Goal: Task Accomplishment & Management: Use online tool/utility

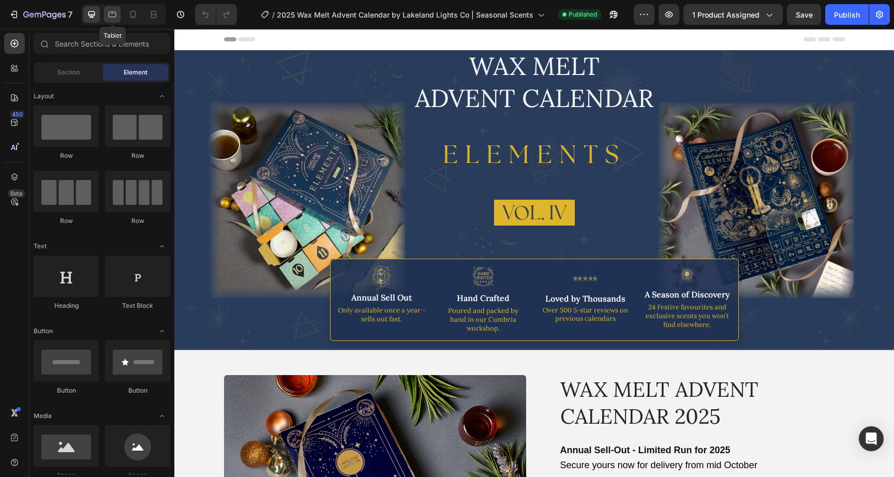
click at [112, 14] on icon at bounding box center [112, 14] width 10 height 10
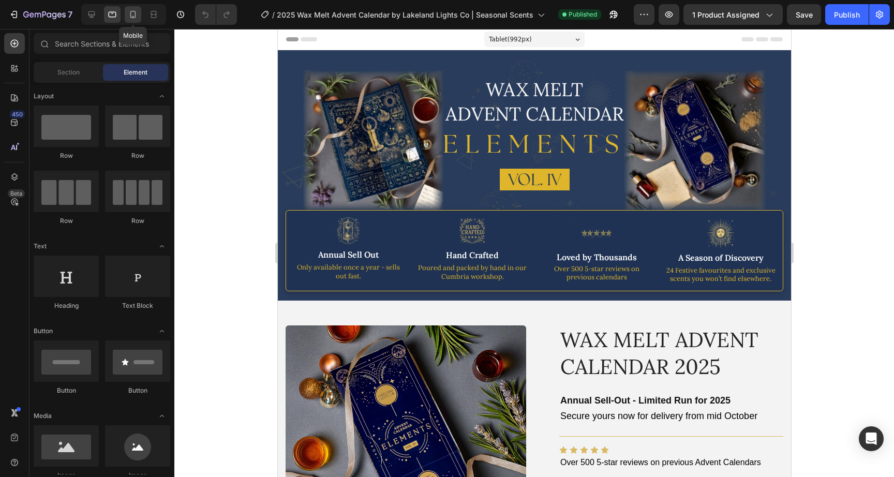
click at [127, 14] on div at bounding box center [133, 14] width 17 height 17
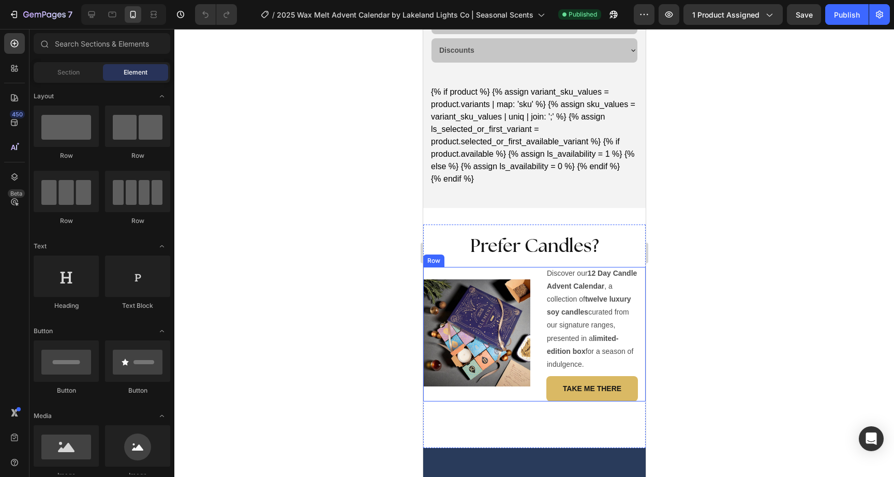
scroll to position [2035, 0]
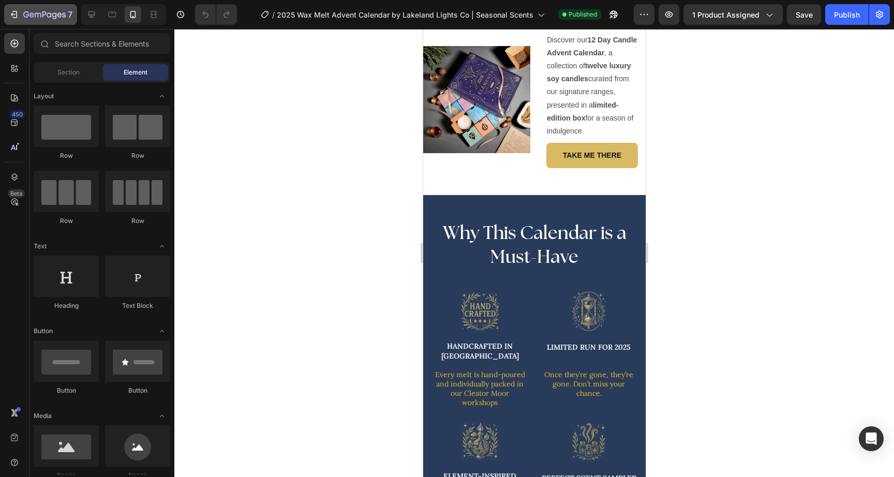
click at [27, 16] on icon "button" at bounding box center [44, 15] width 42 height 9
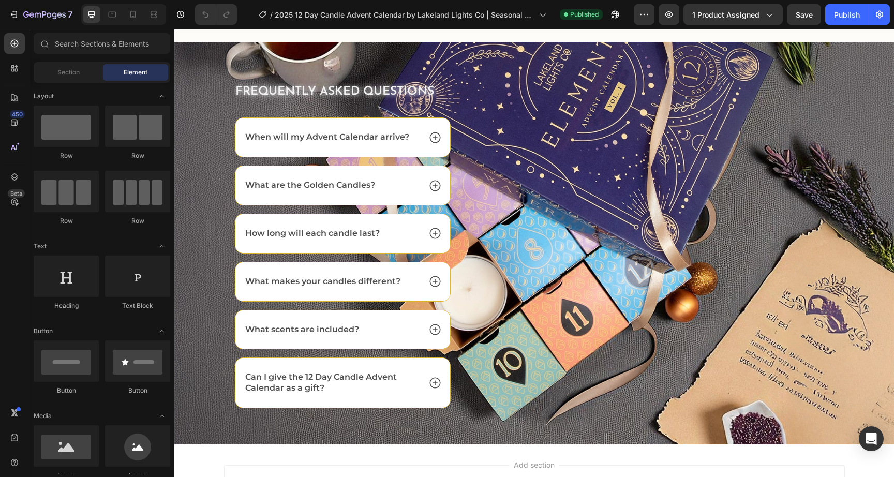
scroll to position [2961, 0]
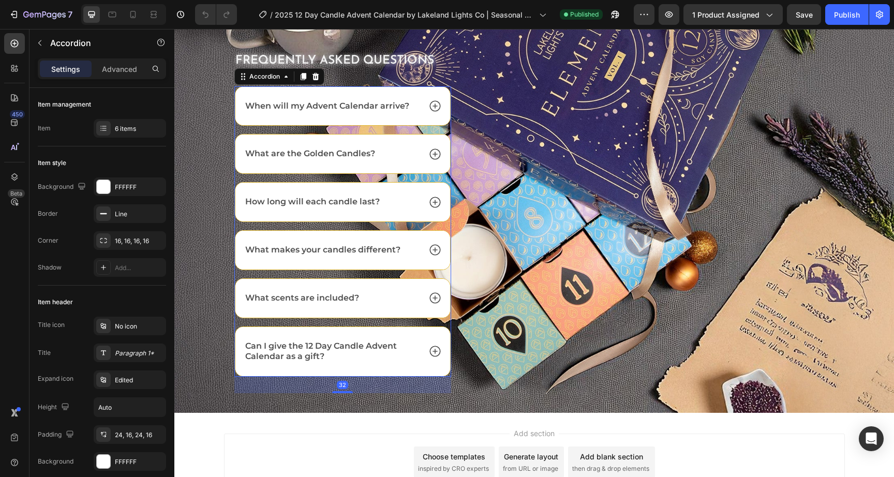
click at [405, 110] on div "When will my Advent Calendar arrive?" at bounding box center [327, 106] width 167 height 14
click at [434, 102] on icon at bounding box center [434, 105] width 11 height 11
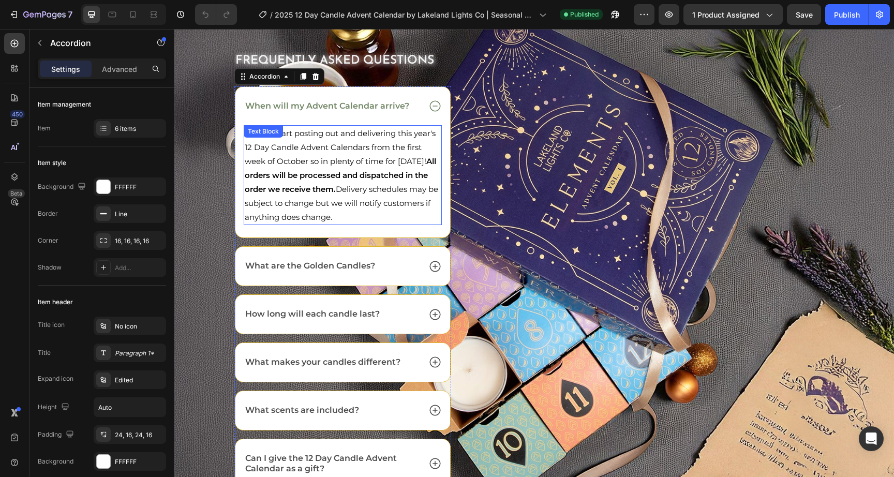
click at [369, 148] on span "We will start posting out and delivering this year's 12 Day Candle Advent Calen…" at bounding box center [341, 175] width 193 height 94
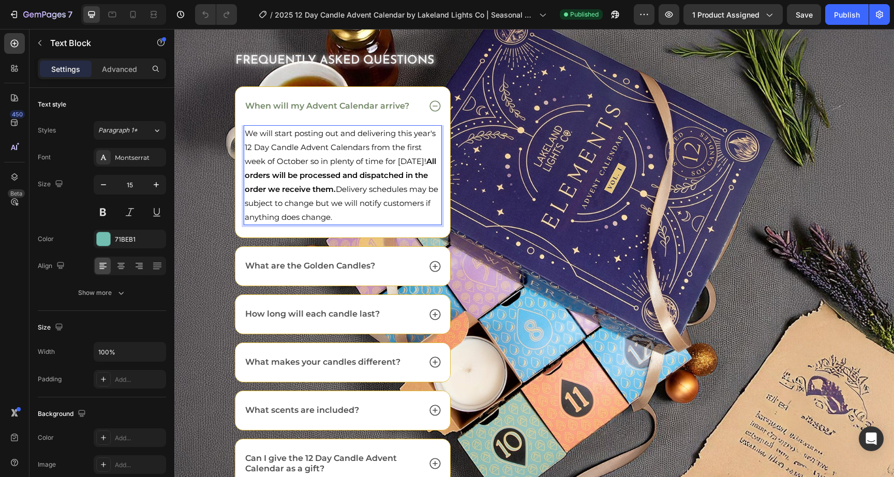
click at [404, 154] on p "We will start posting out and delivering this year's 12 Day Candle Advent Calen…" at bounding box center [343, 175] width 197 height 98
drag, startPoint x: 273, startPoint y: 161, endPoint x: 402, endPoint y: 147, distance: 130.6
click at [402, 147] on span "We will start posting out and delivering this year's 12 Day Candle Advent Calen…" at bounding box center [341, 175] width 193 height 94
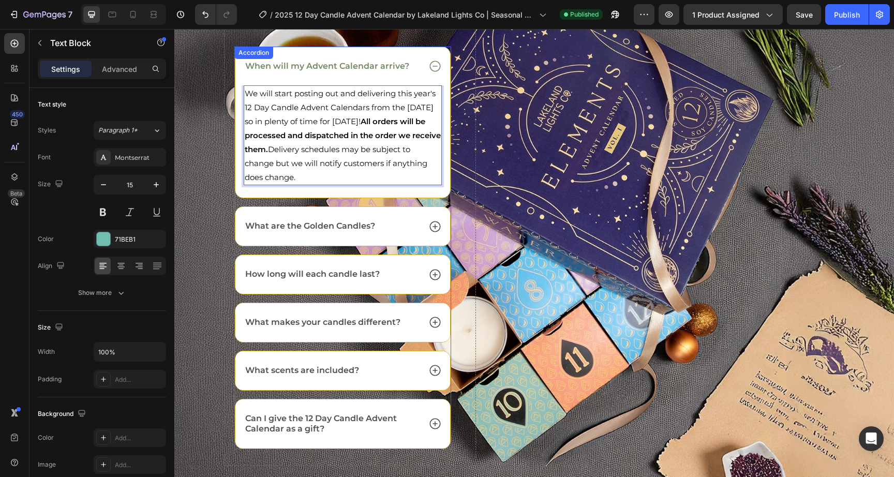
scroll to position [3043, 0]
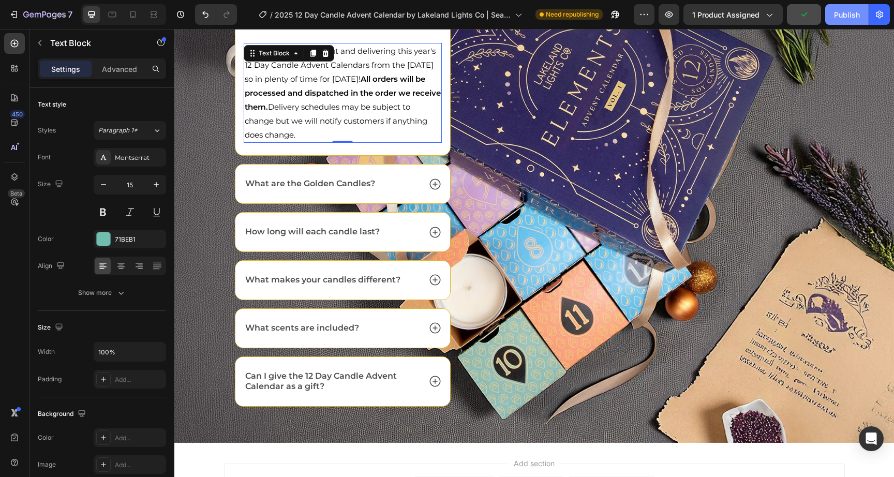
click at [841, 18] on div "Publish" at bounding box center [847, 14] width 26 height 11
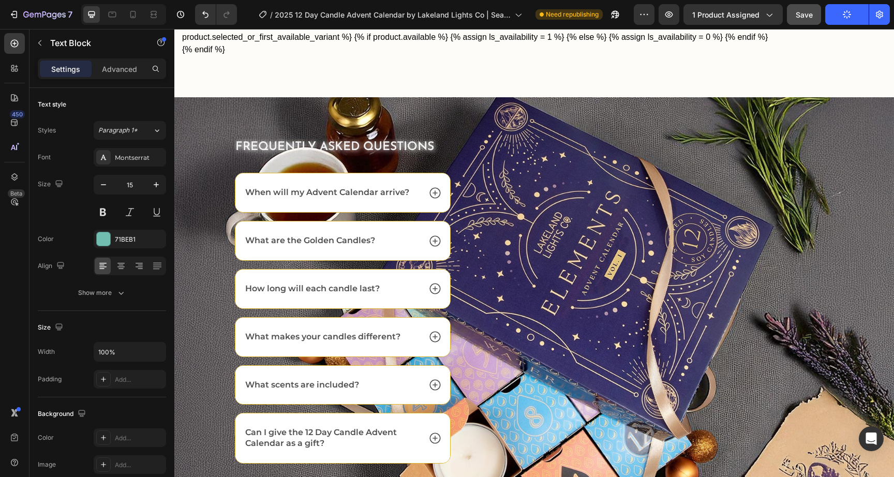
scroll to position [2860, 0]
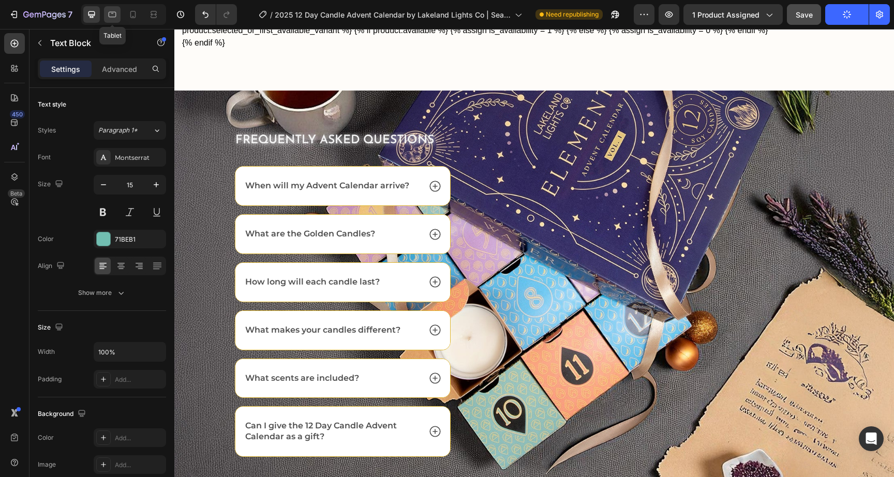
click at [110, 17] on icon at bounding box center [112, 14] width 10 height 10
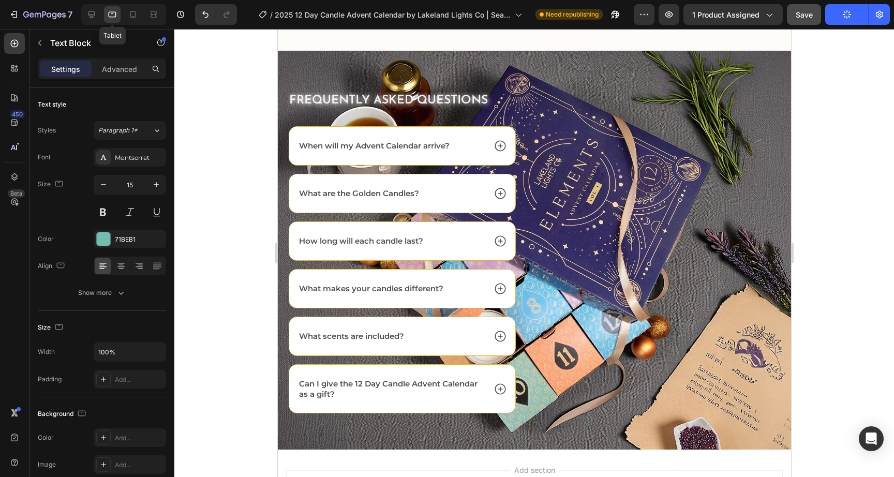
scroll to position [2946, 0]
click at [122, 14] on div "Tablet" at bounding box center [123, 14] width 85 height 21
click at [128, 14] on icon at bounding box center [133, 14] width 10 height 10
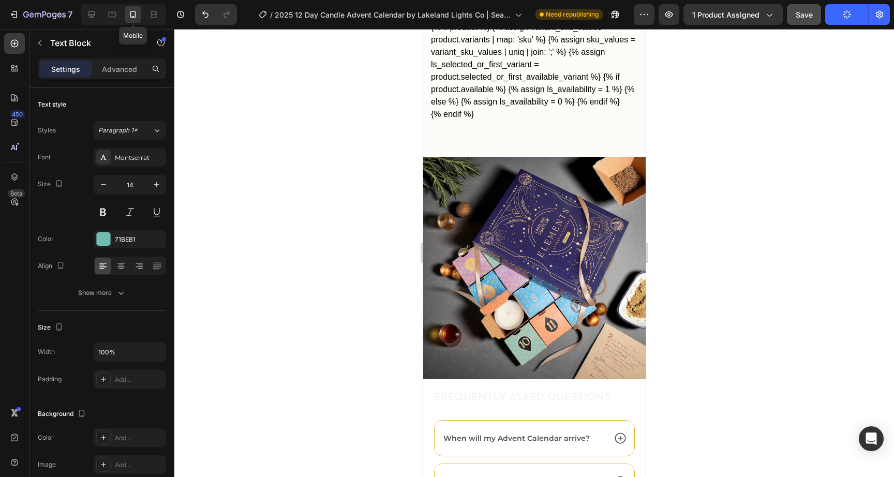
scroll to position [3061, 0]
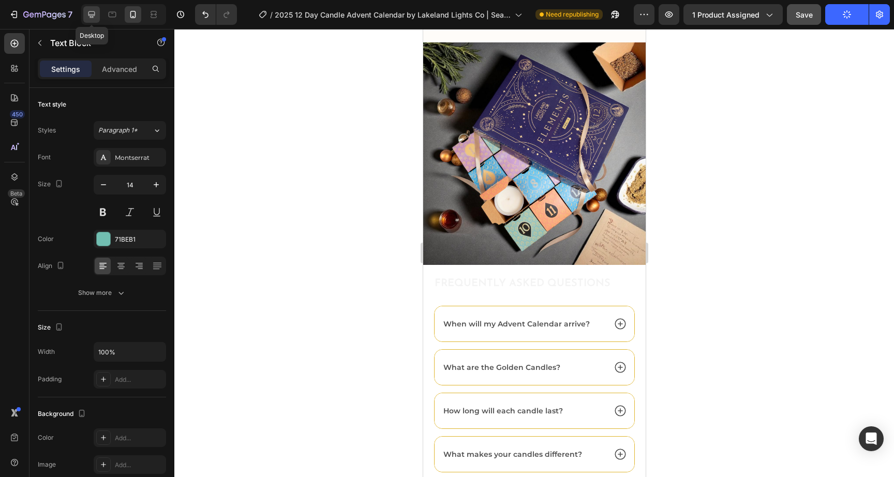
click at [85, 13] on div at bounding box center [91, 14] width 17 height 17
type input "15"
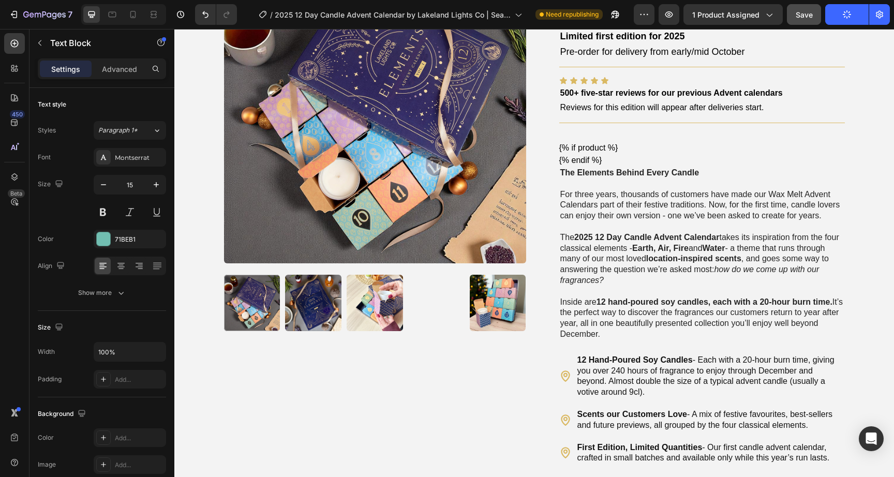
scroll to position [304, 0]
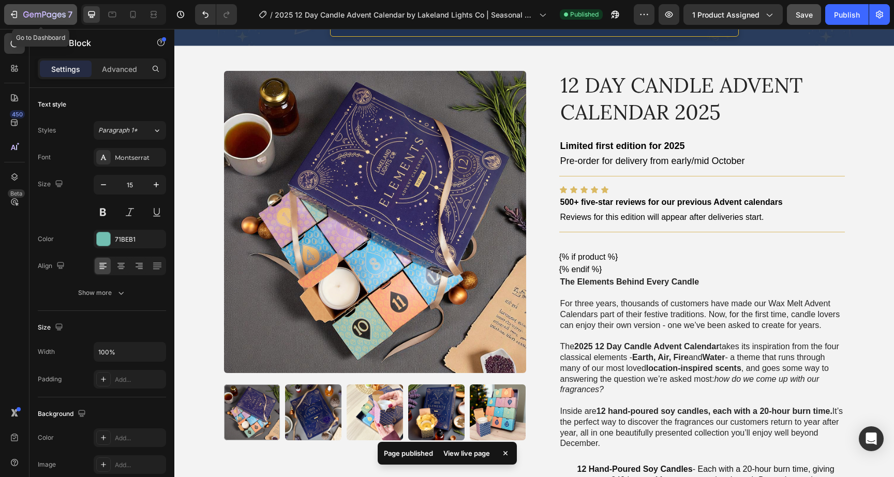
click at [39, 10] on div "7" at bounding box center [47, 14] width 49 height 12
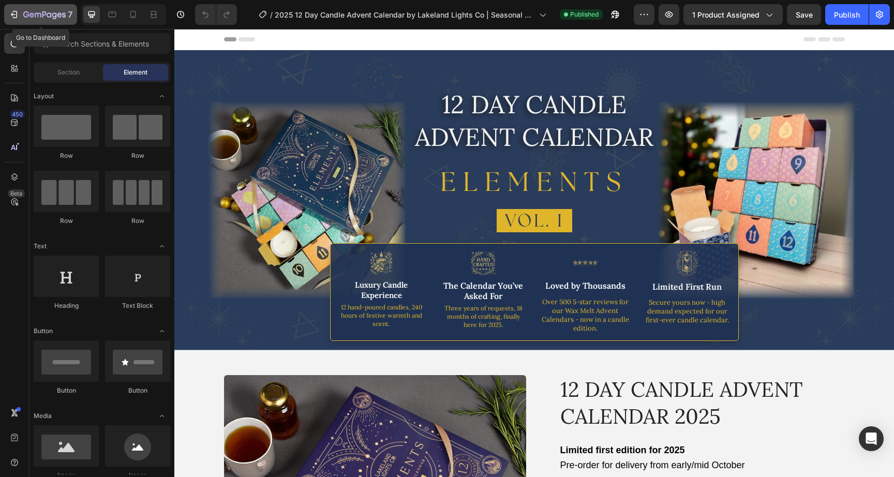
click at [48, 12] on icon "button" at bounding box center [44, 15] width 42 height 9
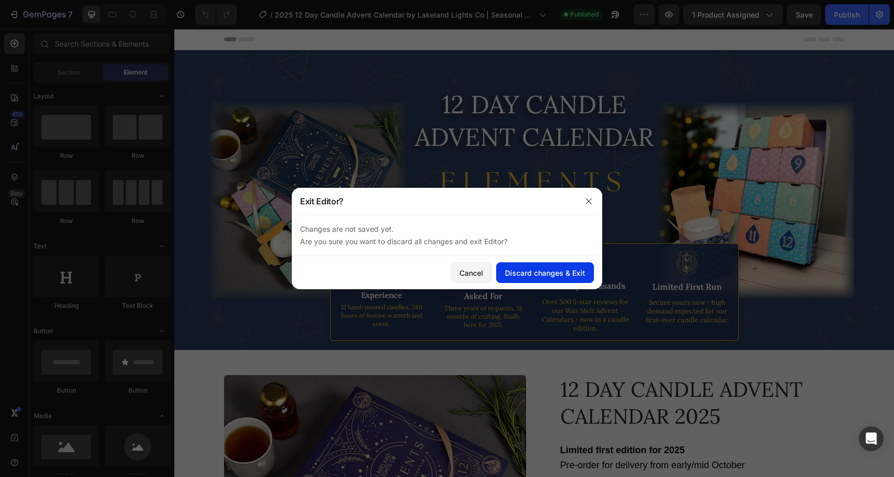
click at [550, 274] on div "Discard changes & Exit" at bounding box center [545, 272] width 80 height 11
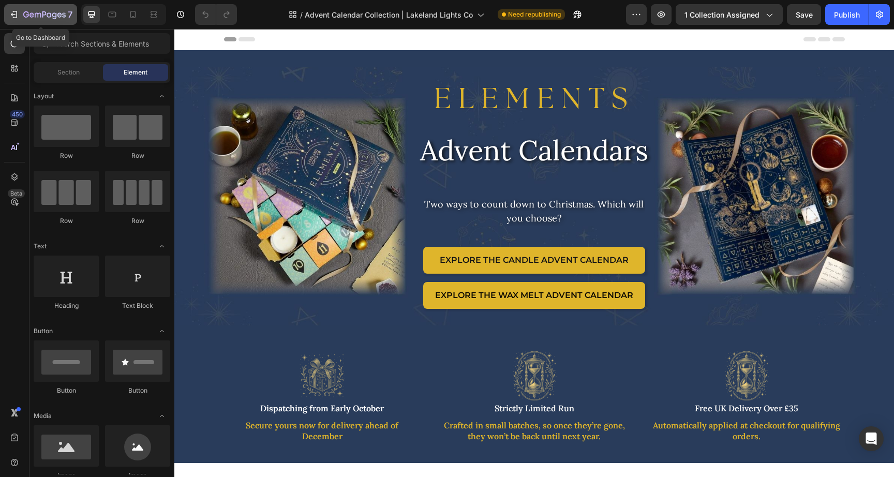
click at [55, 21] on button "7" at bounding box center [40, 14] width 73 height 21
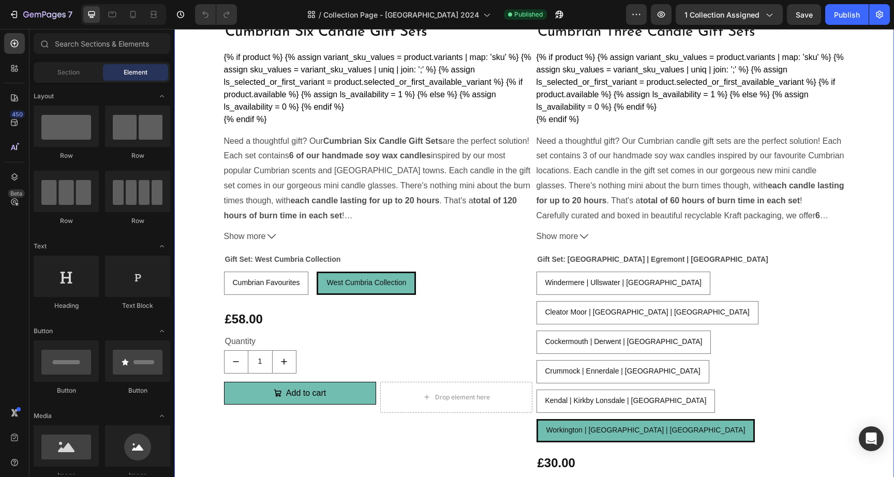
scroll to position [2808, 0]
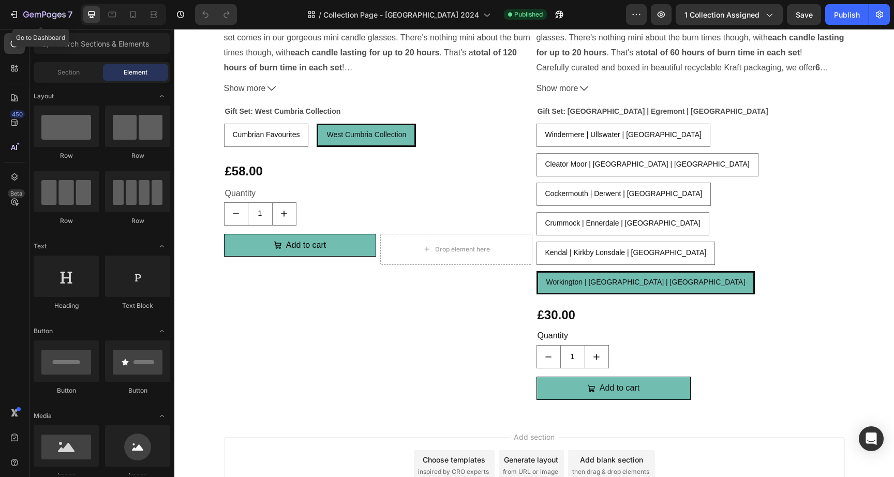
click at [25, 1] on div "7 Go to Dashboard Version history / Collection Page - West Cumbria 2024 Publish…" at bounding box center [447, 14] width 894 height 29
click at [28, 8] on div "7" at bounding box center [47, 14] width 49 height 12
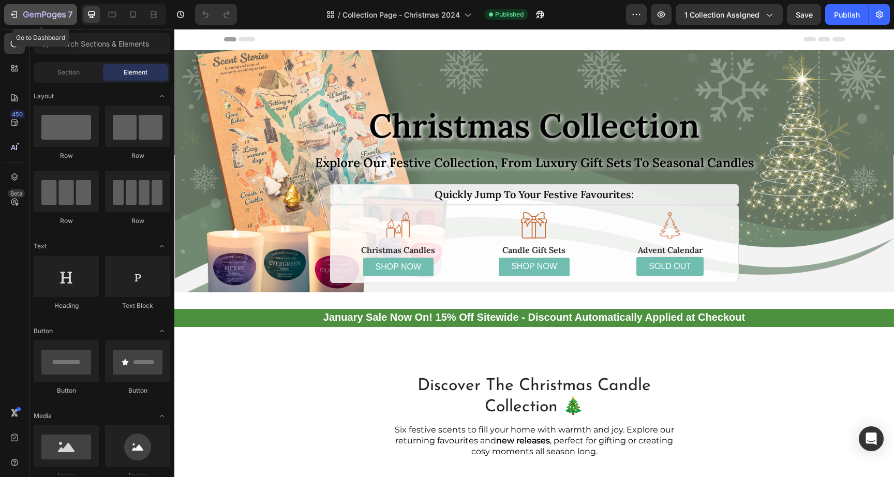
click at [51, 18] on icon "button" at bounding box center [44, 15] width 42 height 9
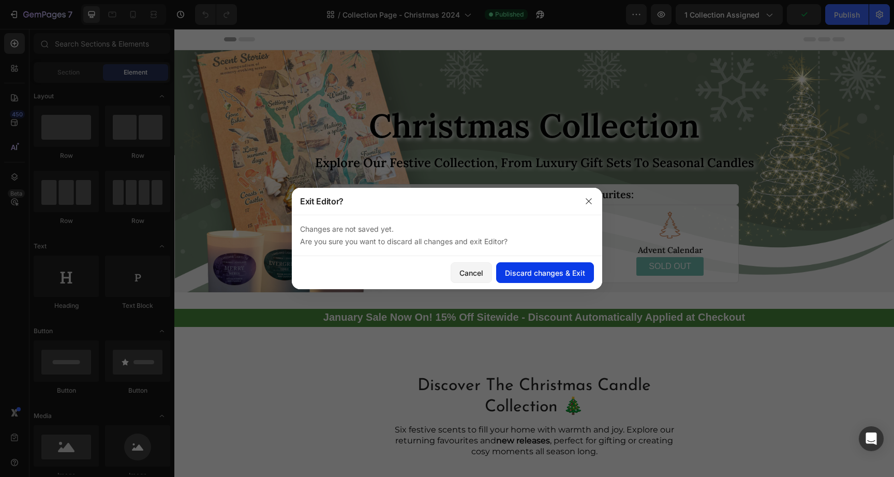
drag, startPoint x: 501, startPoint y: 272, endPoint x: 506, endPoint y: 269, distance: 5.3
click at [502, 272] on button "Discard changes & Exit" at bounding box center [545, 272] width 98 height 21
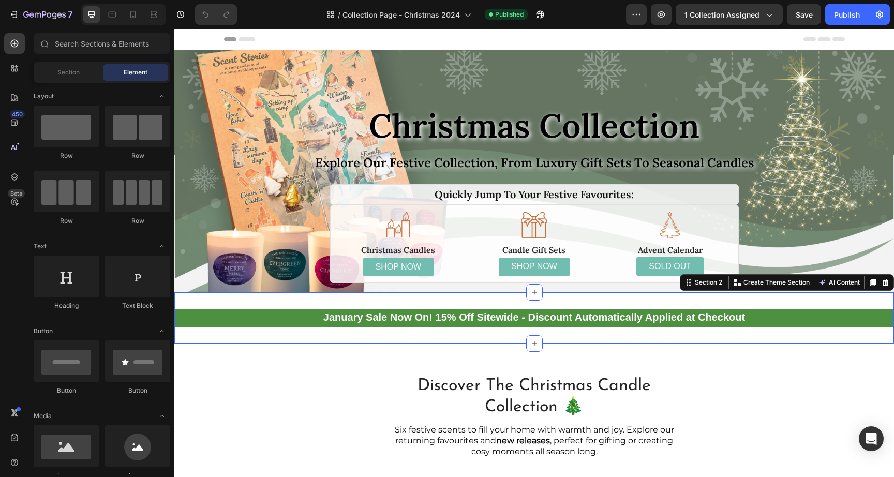
click at [254, 334] on div "January Sale Now On! 15% Off Sitewide - Discount Automatically Applied at Check…" at bounding box center [533, 317] width 719 height 51
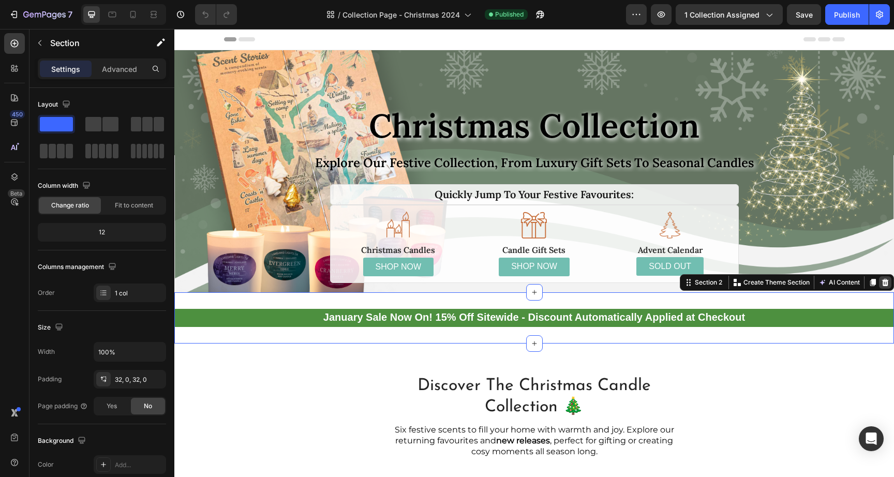
click at [882, 281] on icon at bounding box center [885, 282] width 7 height 7
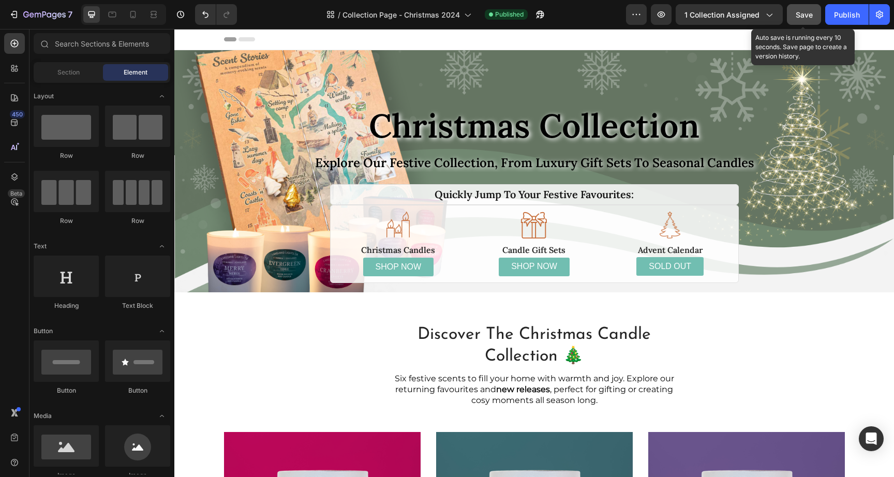
click at [804, 10] on span "Save" at bounding box center [803, 14] width 17 height 9
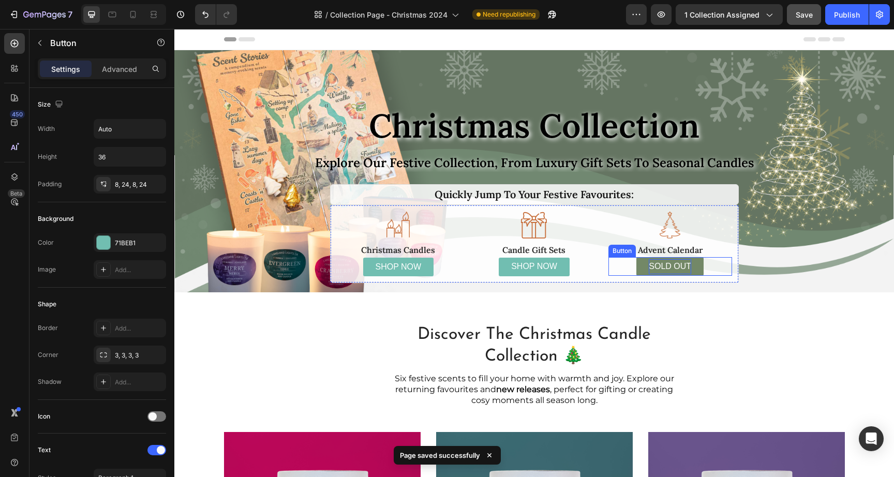
click at [666, 264] on p "SOLD OUT" at bounding box center [670, 266] width 42 height 15
click at [658, 262] on p "SOLD OUT" at bounding box center [670, 266] width 42 height 15
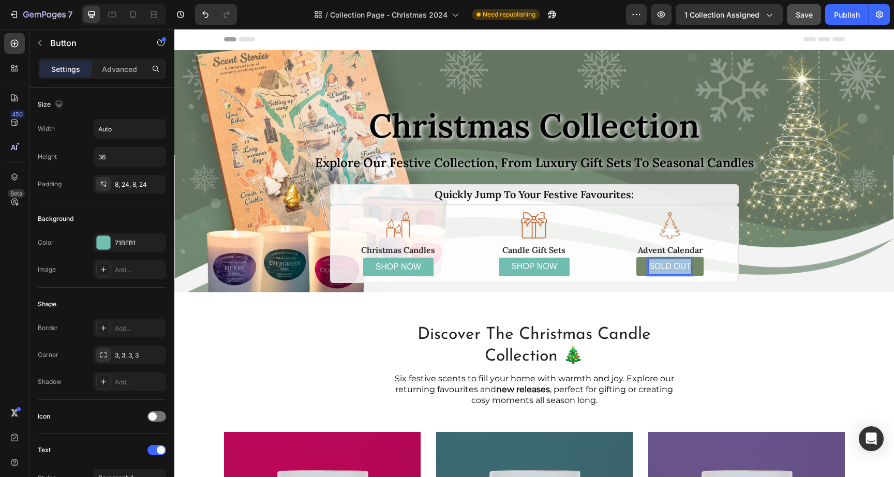
click at [658, 262] on p "SOLD OUT" at bounding box center [670, 266] width 42 height 15
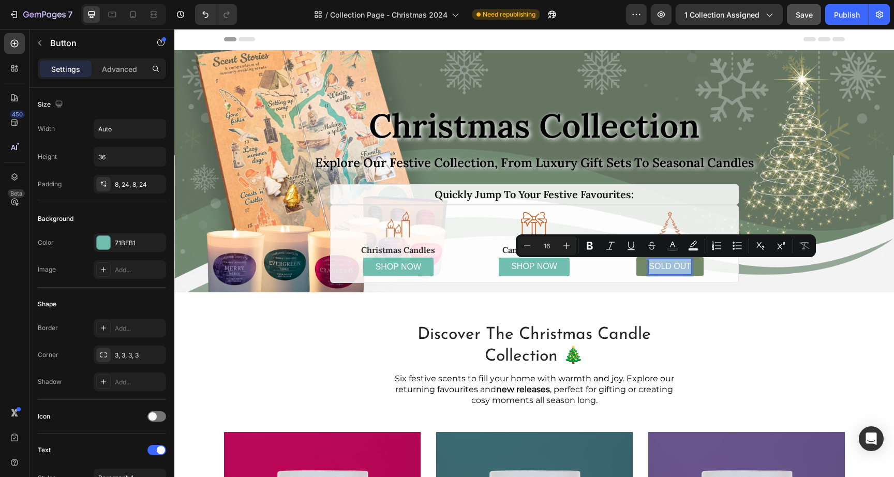
click at [658, 262] on p "SOLD OUT" at bounding box center [670, 266] width 42 height 15
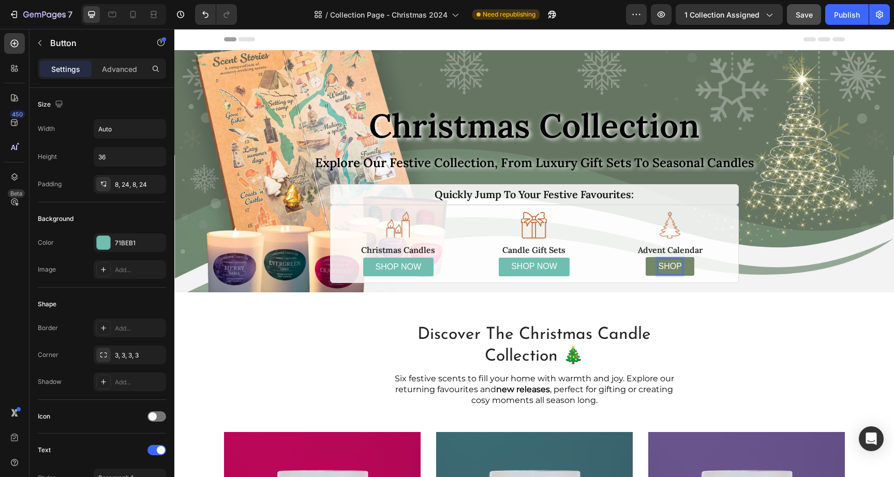
click at [645, 257] on button "SHOP" at bounding box center [669, 266] width 48 height 19
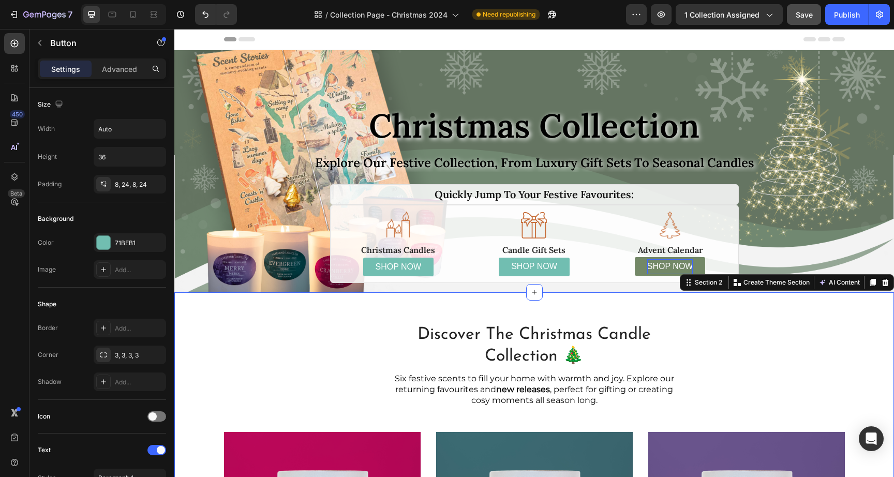
click at [369, 265] on link "SHOP NOW" at bounding box center [398, 267] width 71 height 19
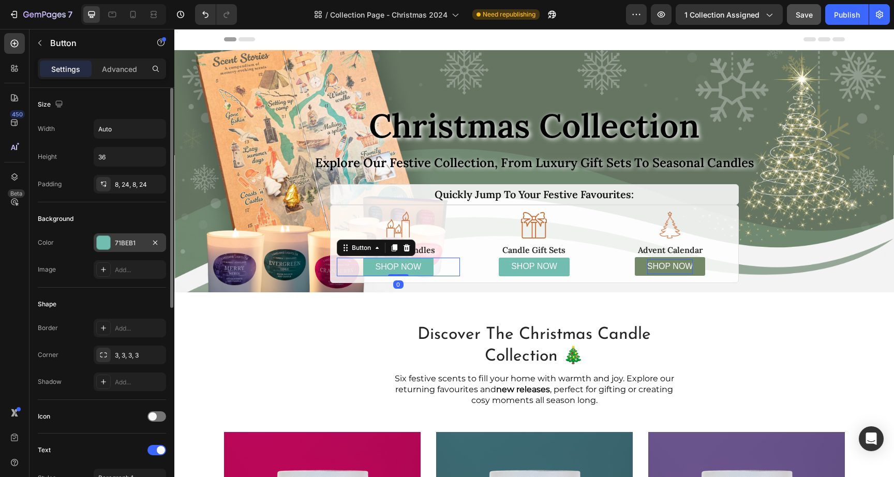
click at [109, 243] on div at bounding box center [103, 242] width 13 height 13
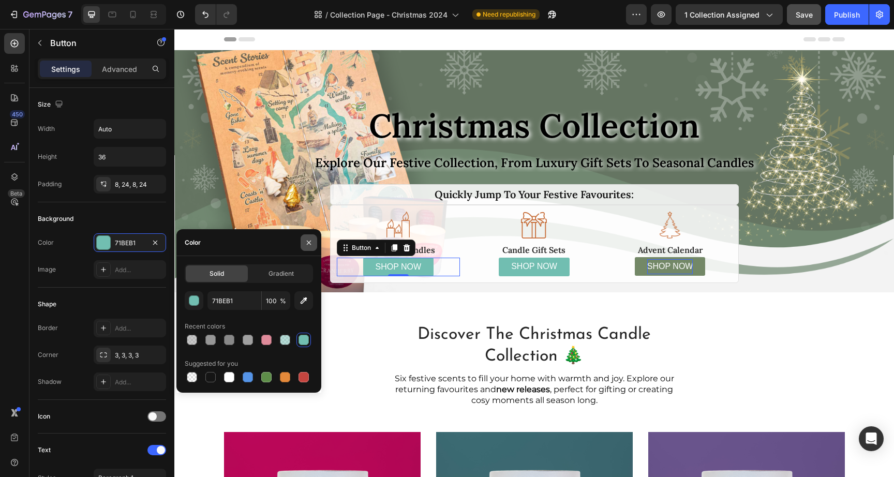
click at [310, 238] on icon "button" at bounding box center [309, 242] width 8 height 8
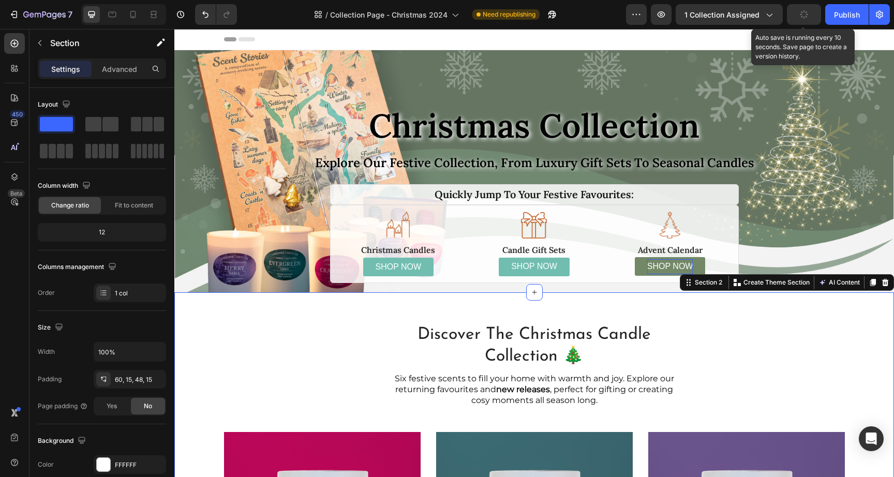
click at [807, 12] on icon "button" at bounding box center [804, 14] width 10 height 10
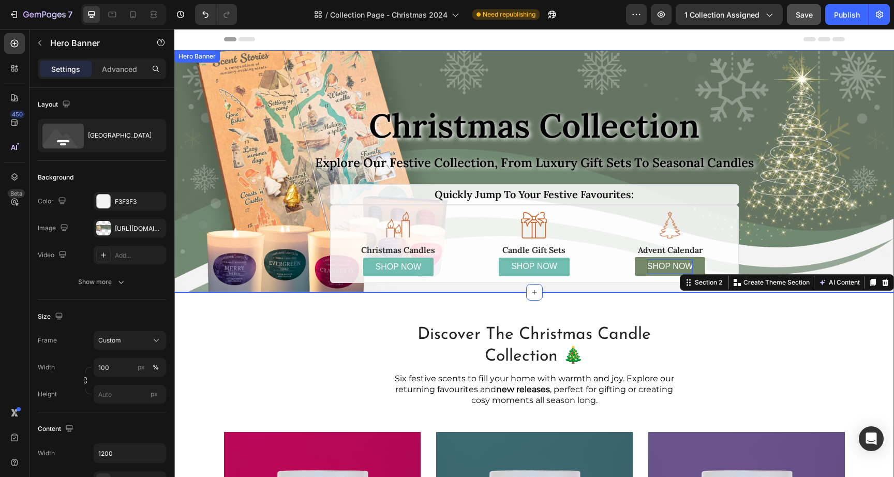
click at [831, 68] on div "Image christmas collection Text Block explore our festive collection, from luxu…" at bounding box center [534, 171] width 621 height 242
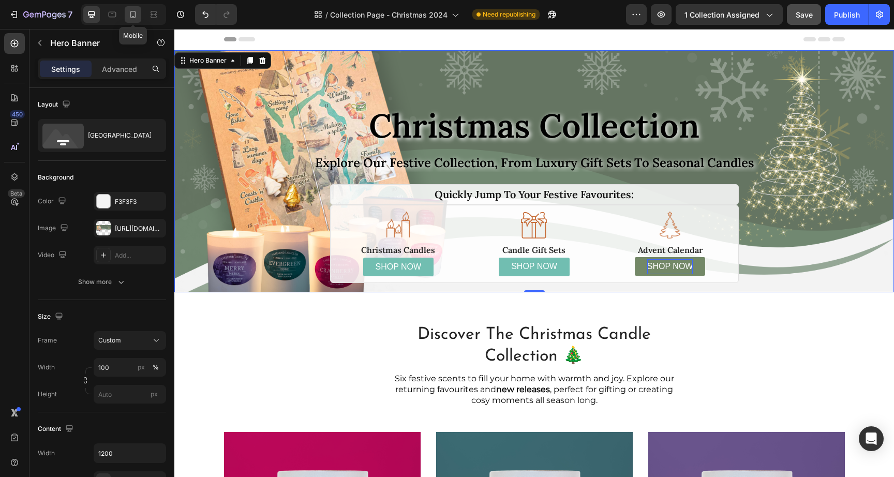
click at [134, 16] on icon at bounding box center [133, 14] width 10 height 10
type input "100%"
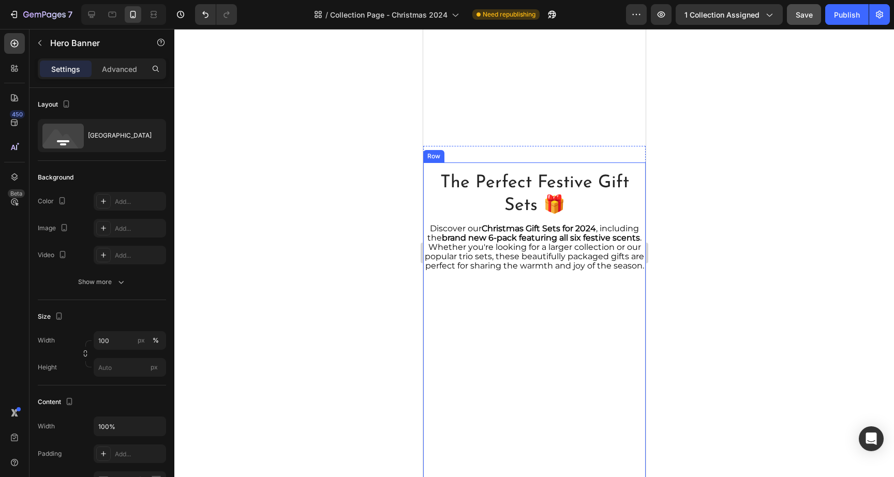
scroll to position [3813, 0]
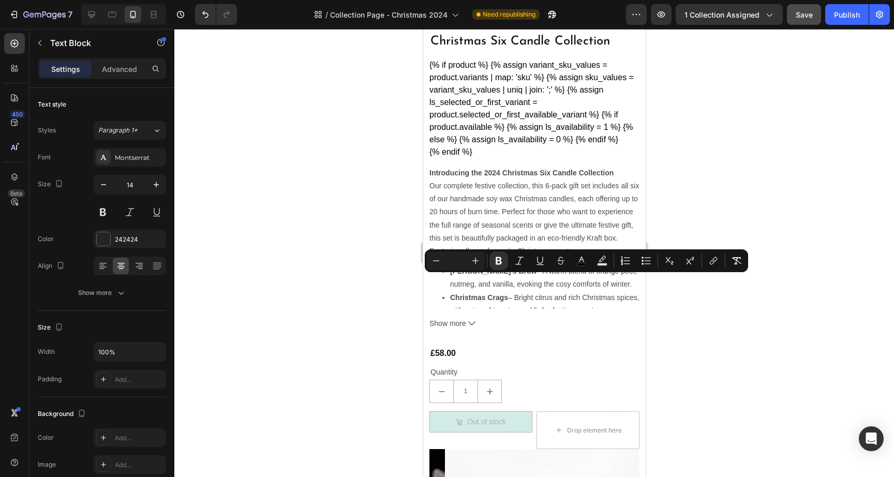
drag, startPoint x: 591, startPoint y: 281, endPoint x: 557, endPoint y: 285, distance: 34.9
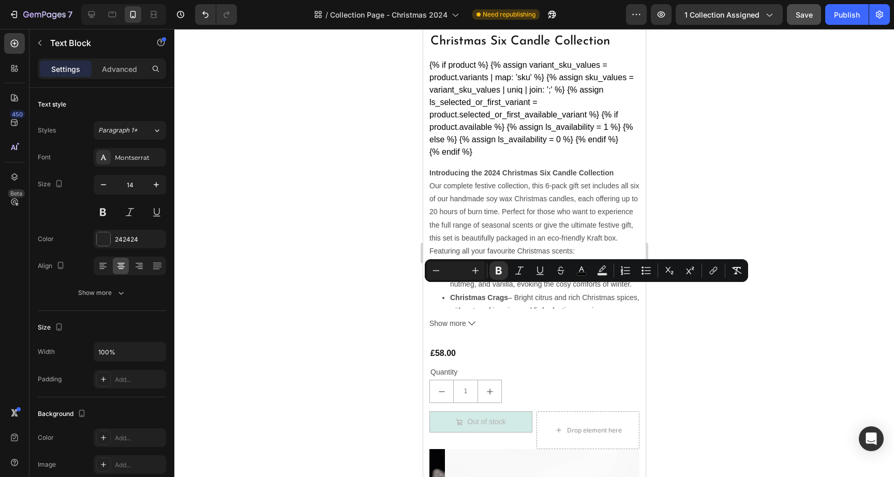
drag, startPoint x: 474, startPoint y: 291, endPoint x: 429, endPoint y: 293, distance: 45.0
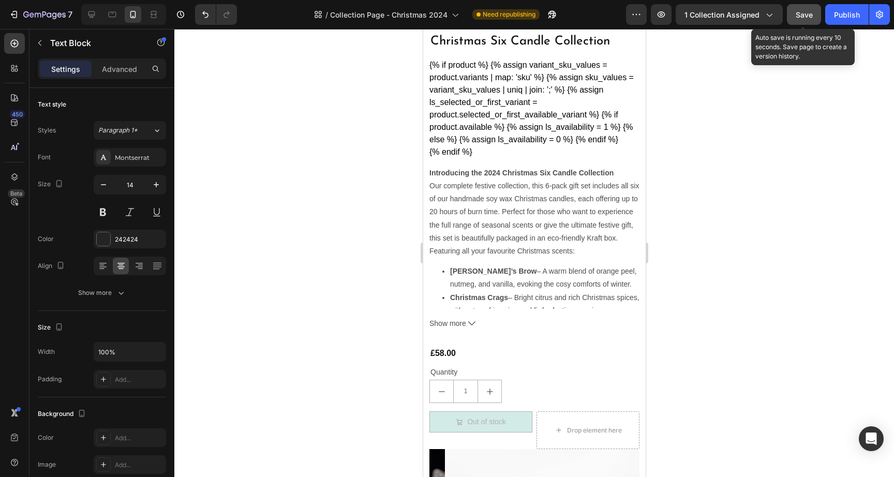
click at [799, 11] on span "Save" at bounding box center [803, 14] width 17 height 9
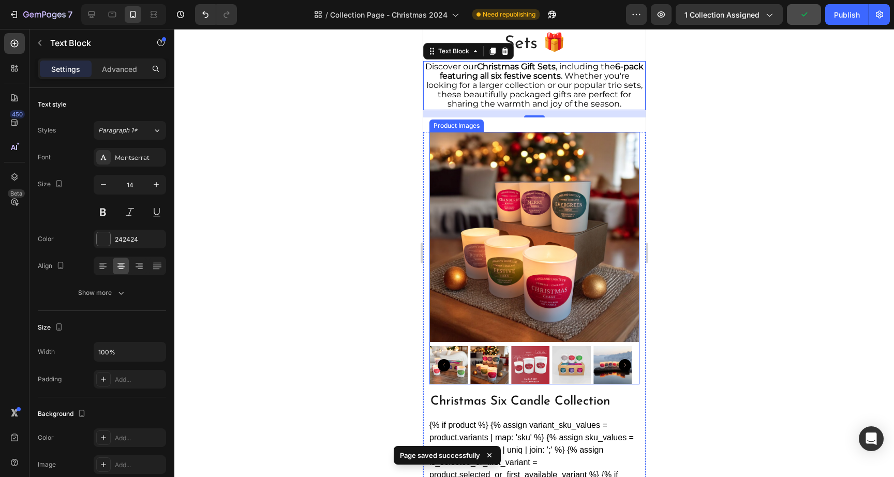
scroll to position [4188, 0]
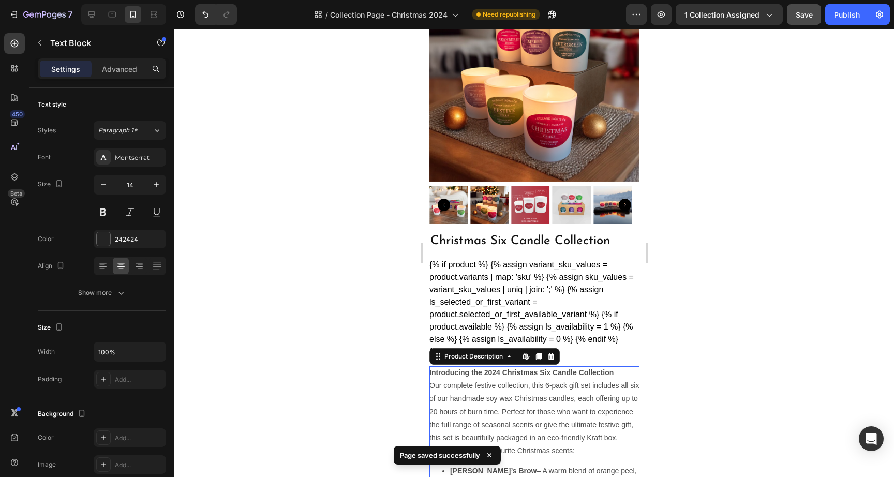
click at [554, 384] on div "Introducing the 2024 Christmas Six Candle Collection Our complete festive colle…" at bounding box center [534, 437] width 210 height 142
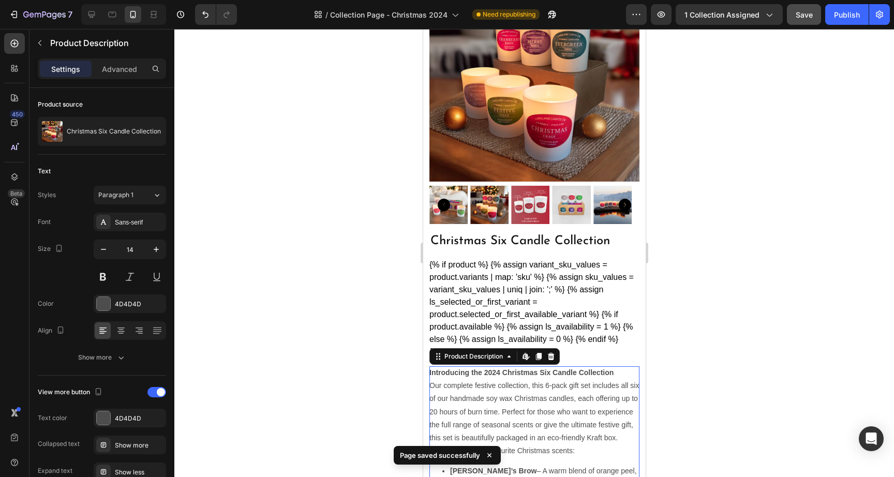
click at [500, 374] on div "Introducing the 2024 Christmas Six Candle Collection Our complete festive colle…" at bounding box center [534, 437] width 210 height 142
click at [499, 368] on strong "Introducing the 2024 Christmas Six Candle Collection" at bounding box center [521, 372] width 184 height 8
click at [496, 368] on strong "Introducing the 2024 Christmas Six Candle Collection" at bounding box center [521, 372] width 184 height 8
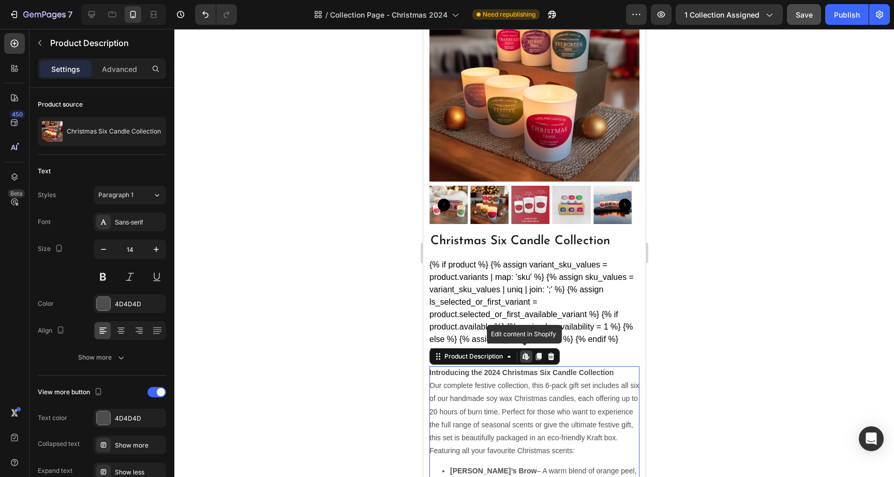
click at [495, 368] on strong "Introducing the 2024 Christmas Six Candle Collection" at bounding box center [521, 372] width 184 height 8
click at [479, 368] on strong "Introducing the 2024 Christmas Six Candle Collection" at bounding box center [521, 372] width 184 height 8
click at [504, 368] on strong "Introducing the 2024 Christmas Six Candle Collection" at bounding box center [521, 372] width 184 height 8
click at [499, 368] on strong "Introducing the 2024 Christmas Six Candle Collection" at bounding box center [521, 372] width 184 height 8
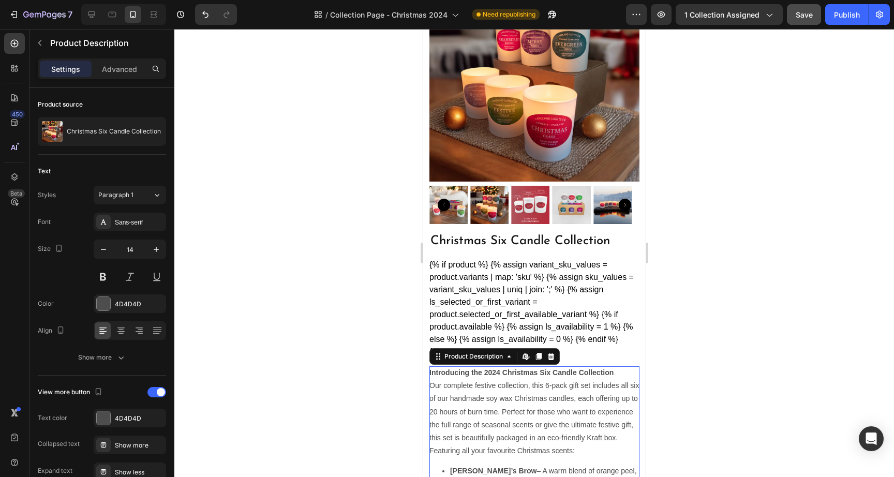
click at [499, 368] on strong "Introducing the 2024 Christmas Six Candle Collection" at bounding box center [521, 372] width 184 height 8
click at [498, 368] on strong "Introducing the 2024 Christmas Six Candle Collection" at bounding box center [521, 372] width 184 height 8
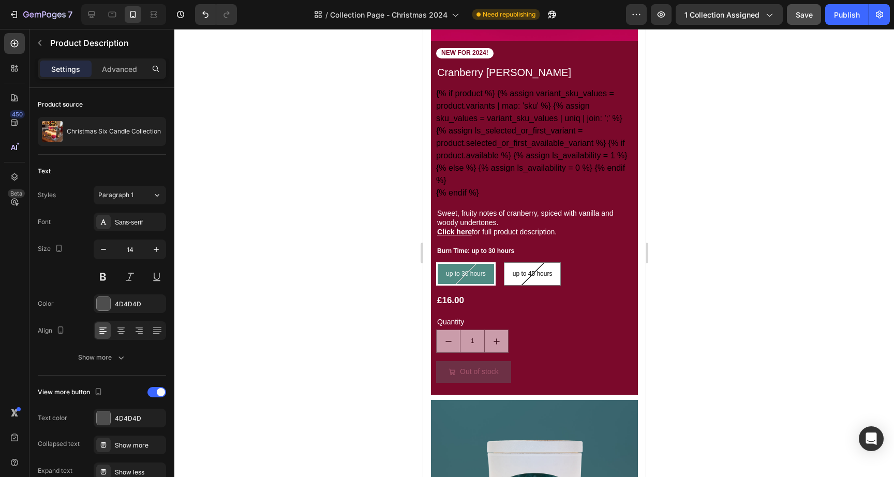
scroll to position [0, 0]
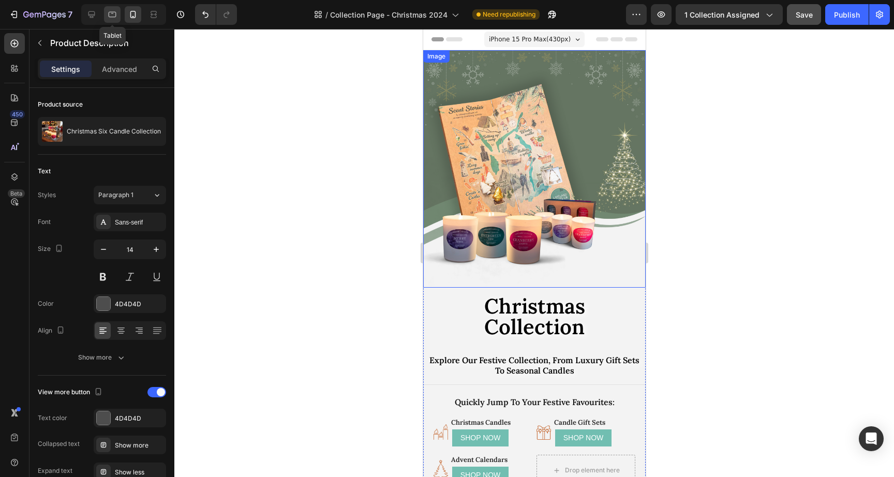
click at [115, 20] on div at bounding box center [112, 14] width 17 height 17
type input "16"
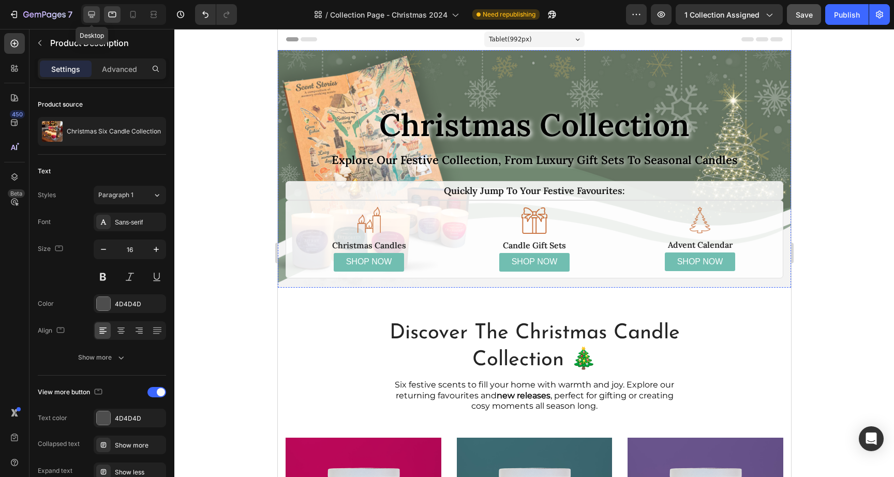
click at [93, 17] on icon at bounding box center [91, 14] width 7 height 7
type input "10"
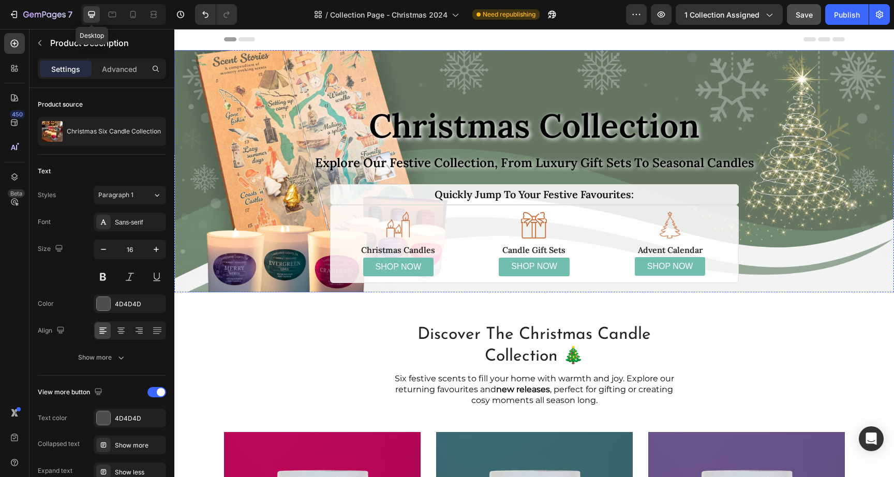
click at [84, 12] on div at bounding box center [91, 14] width 17 height 17
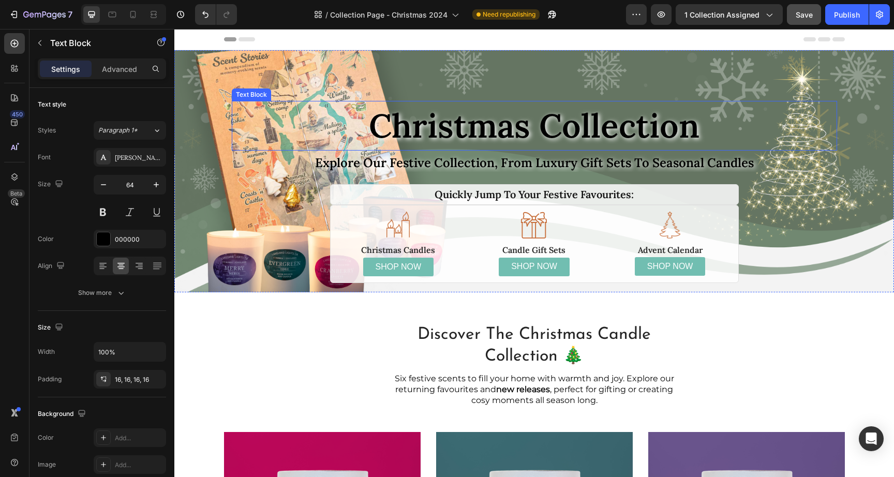
click at [478, 130] on p "christmas collection" at bounding box center [534, 125] width 589 height 33
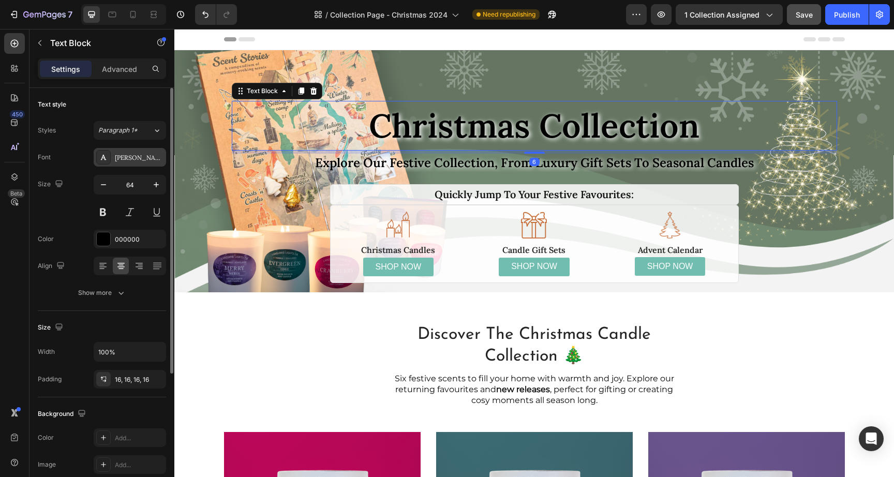
click at [147, 158] on div "[PERSON_NAME]" at bounding box center [139, 157] width 49 height 9
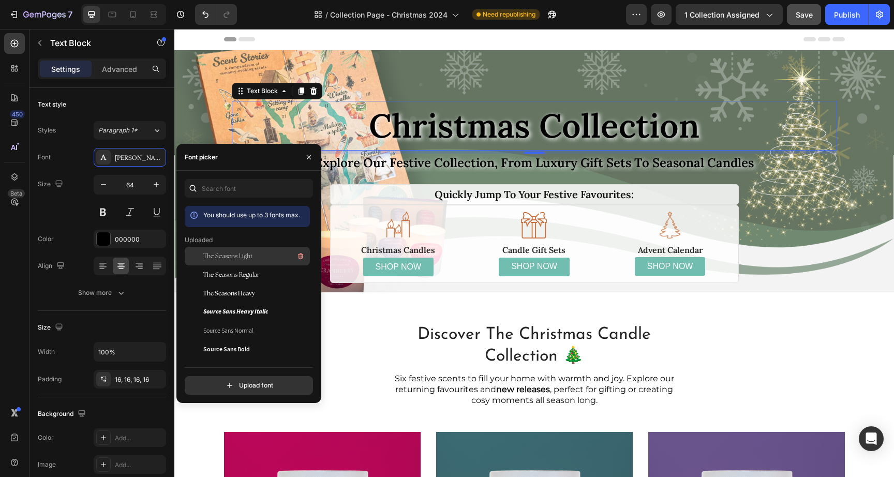
click at [234, 260] on span "The Seasons Light" at bounding box center [227, 255] width 49 height 9
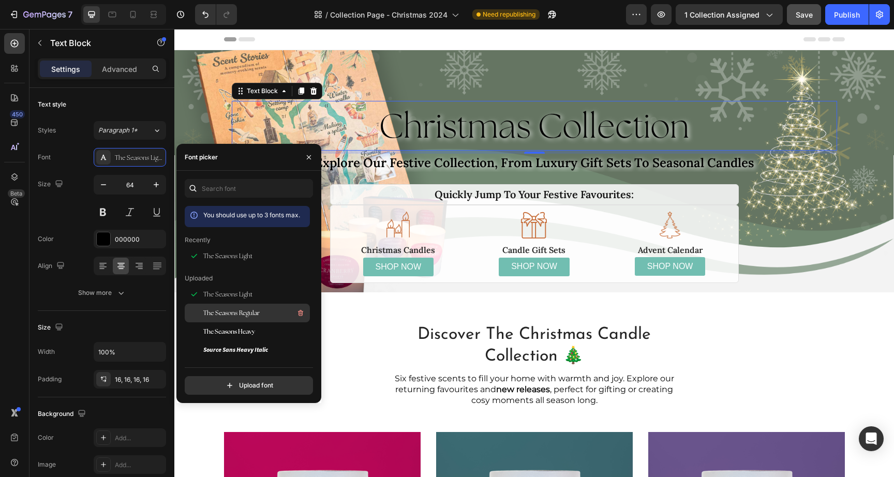
click at [244, 312] on span "The Seasons Regular" at bounding box center [231, 312] width 56 height 9
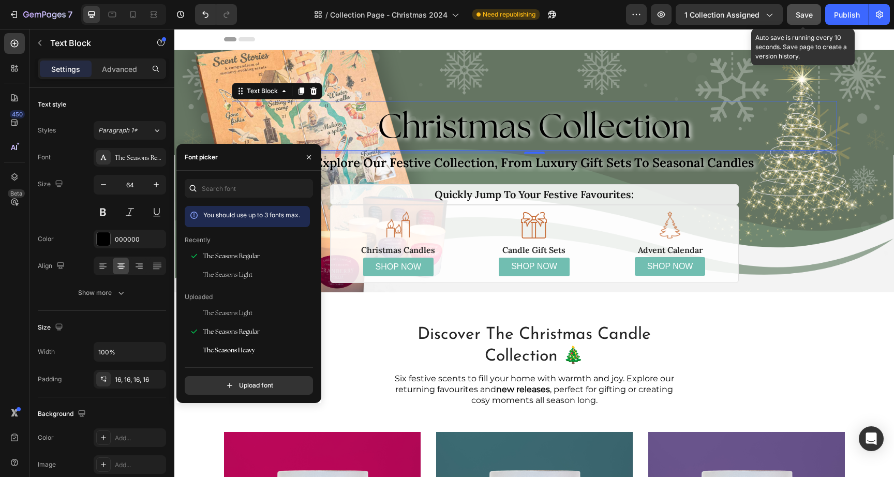
click at [813, 14] on span "Save" at bounding box center [803, 14] width 17 height 9
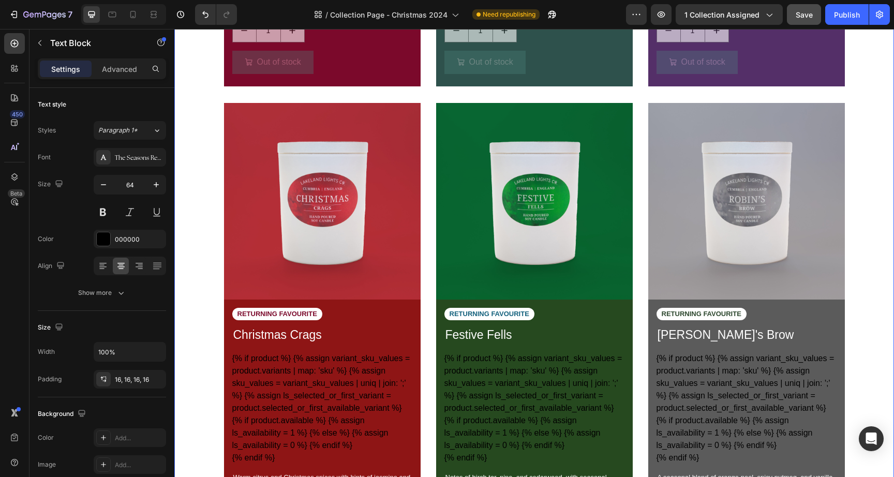
scroll to position [963, 0]
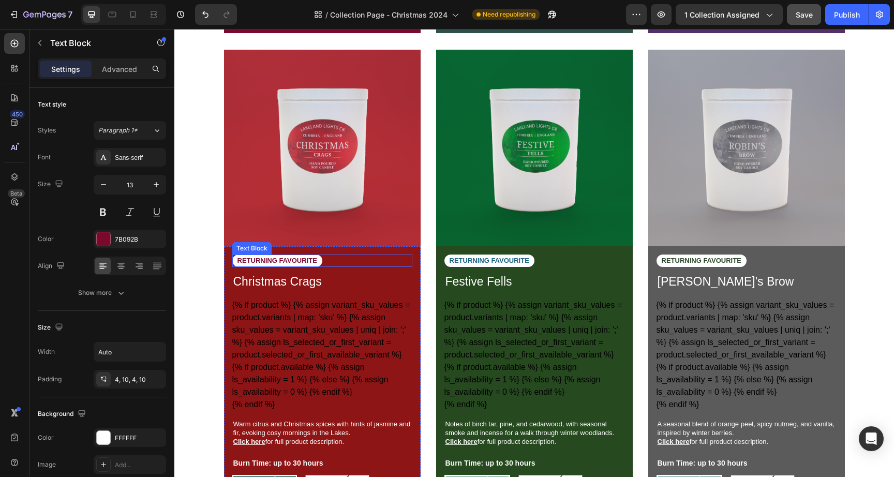
click at [320, 258] on div "RETURNING FAVOURITE" at bounding box center [322, 260] width 180 height 13
click at [312, 244] on icon at bounding box center [313, 243] width 7 height 7
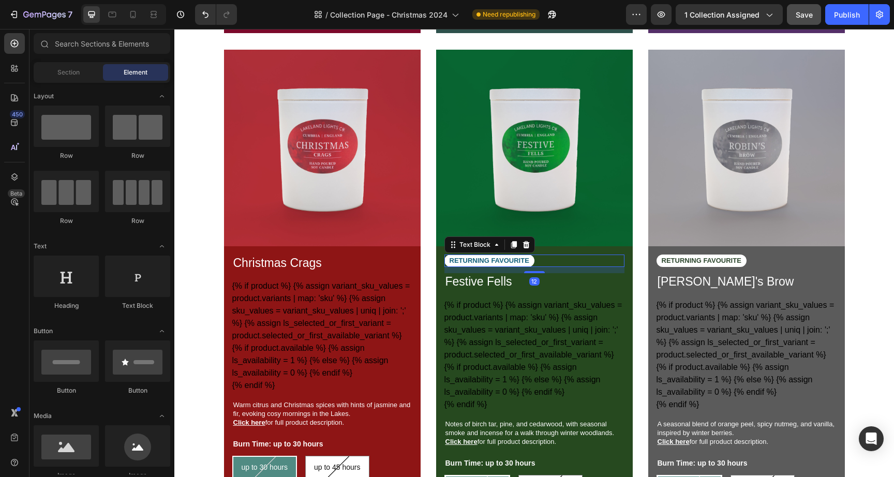
click at [572, 260] on div "RETURNING FAVOURITE" at bounding box center [534, 260] width 180 height 13
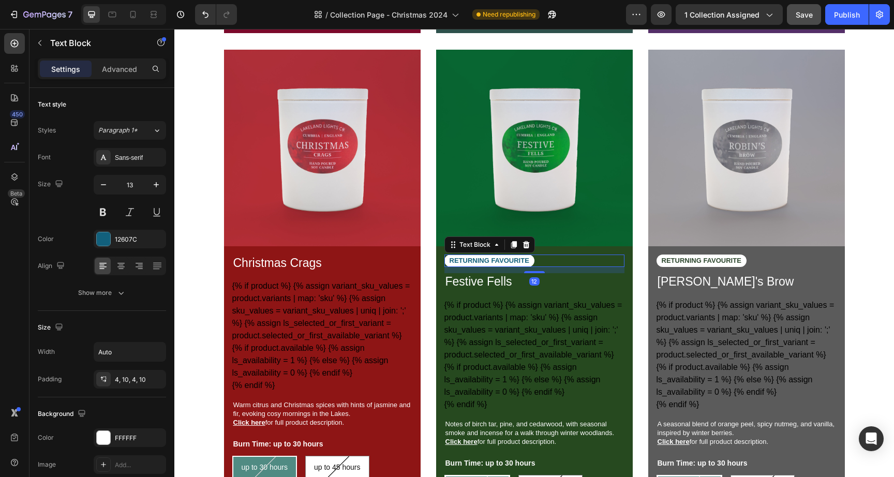
click at [524, 245] on icon at bounding box center [526, 244] width 8 height 8
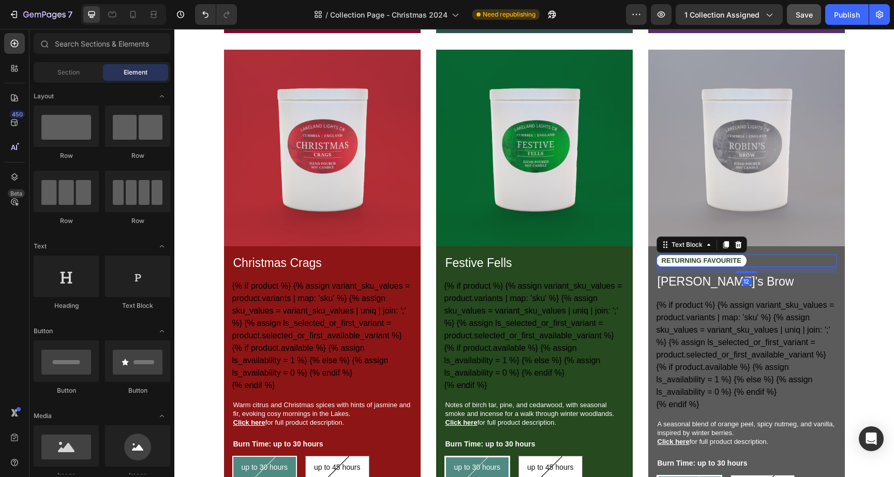
click at [743, 260] on div "RETURNING FAVOURITE" at bounding box center [746, 260] width 180 height 13
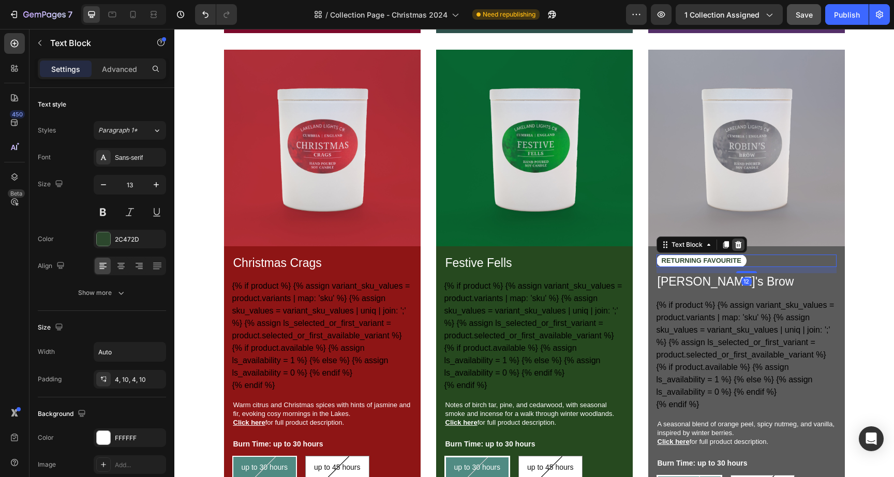
click at [739, 246] on div at bounding box center [738, 244] width 12 height 12
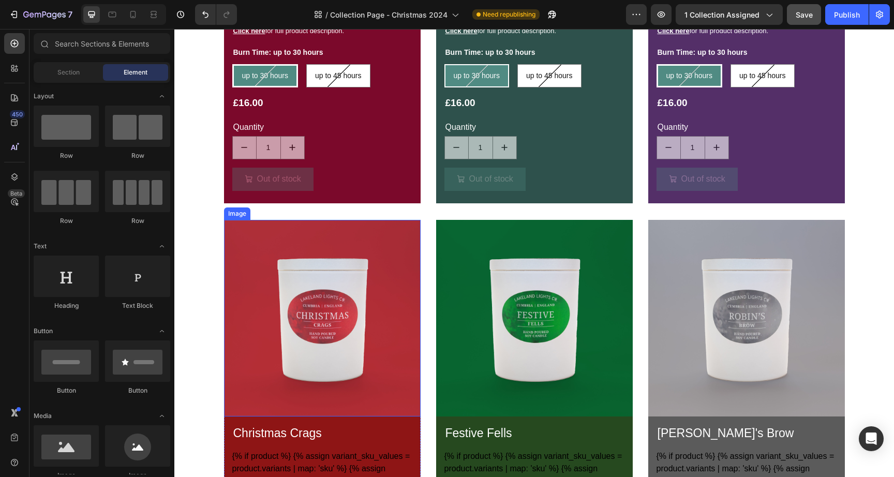
scroll to position [520, 0]
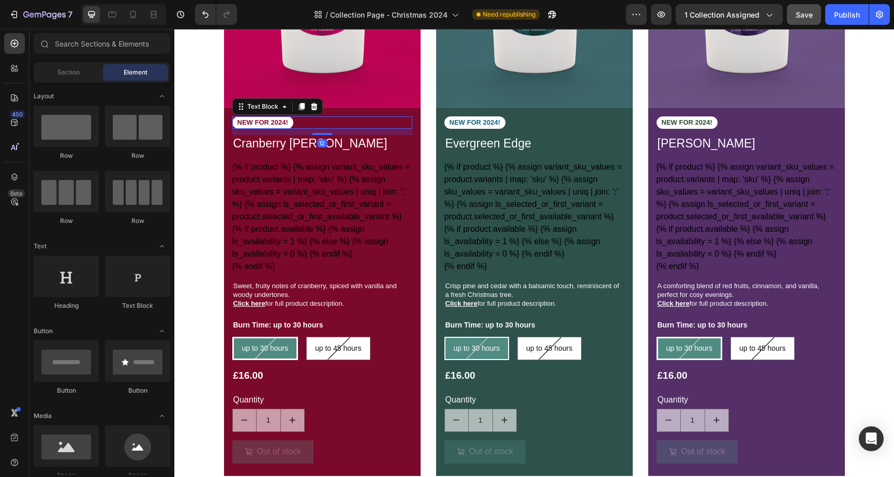
click at [281, 123] on p "NEW FOR 2024!" at bounding box center [262, 122] width 51 height 9
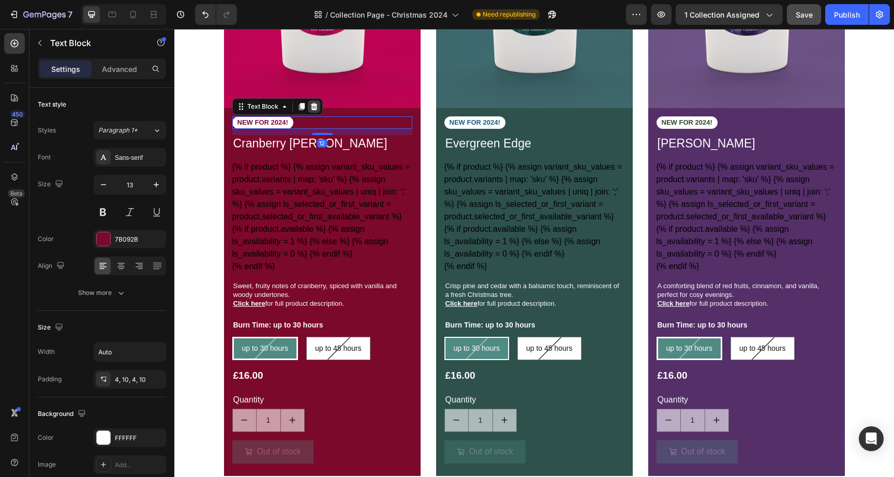
click at [310, 104] on icon at bounding box center [314, 106] width 8 height 8
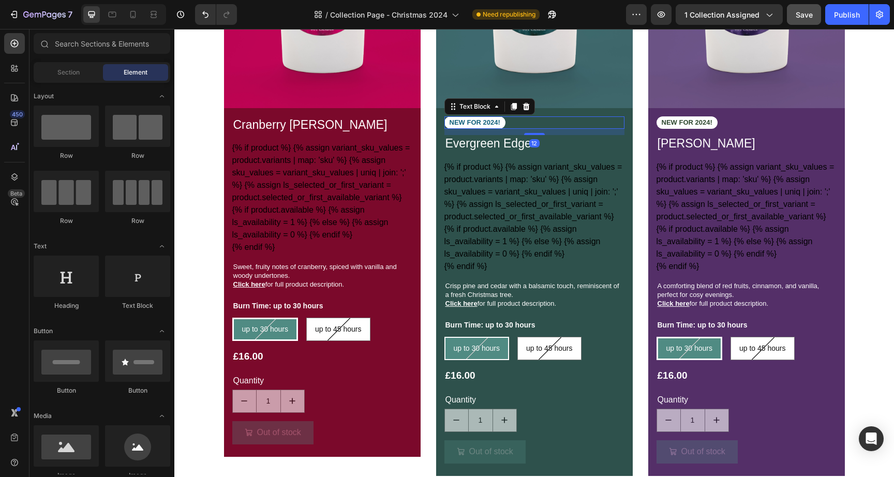
click at [493, 125] on p "NEW FOR 2024!" at bounding box center [474, 122] width 51 height 9
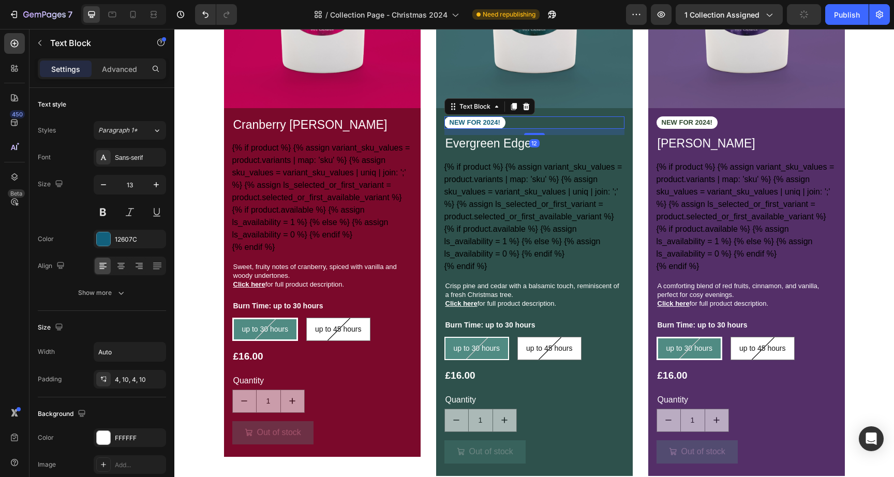
click at [528, 104] on div "Text Block" at bounding box center [489, 106] width 91 height 17
click at [523, 102] on icon at bounding box center [526, 106] width 8 height 8
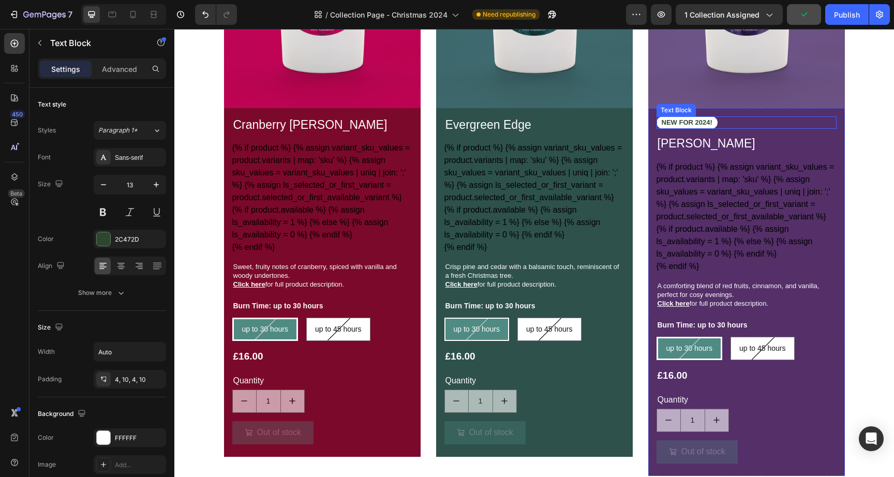
click at [708, 119] on p "NEW FOR 2024!" at bounding box center [686, 122] width 51 height 9
click at [737, 105] on icon at bounding box center [738, 106] width 8 height 8
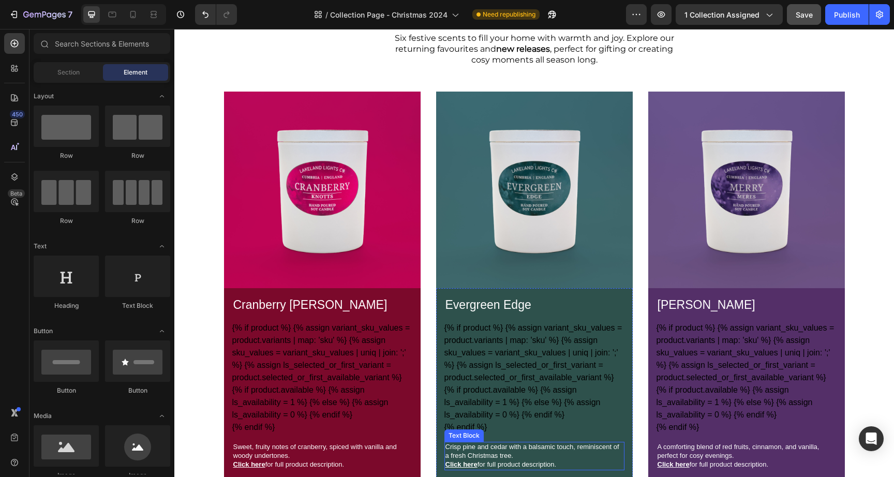
scroll to position [287, 0]
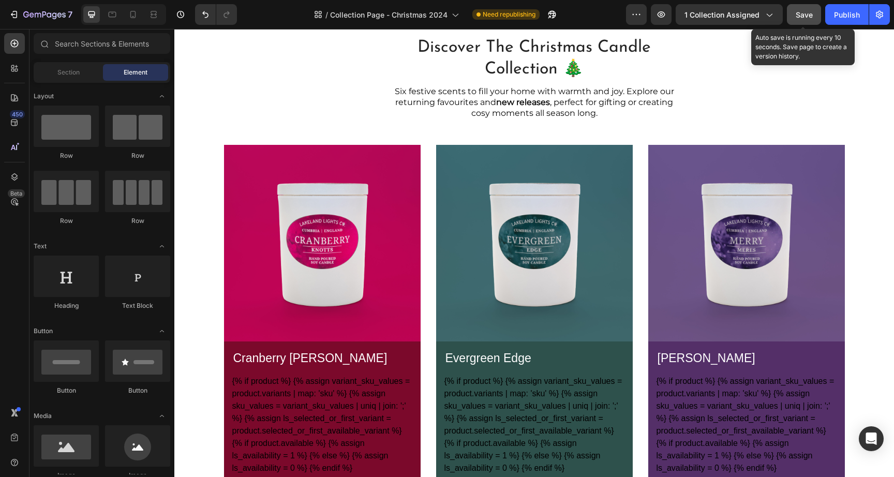
click at [817, 9] on button "Save" at bounding box center [804, 14] width 34 height 21
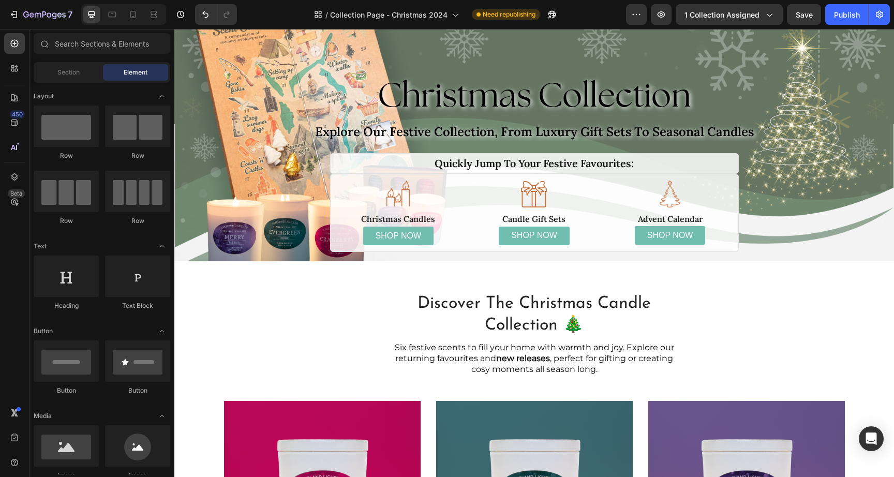
scroll to position [0, 0]
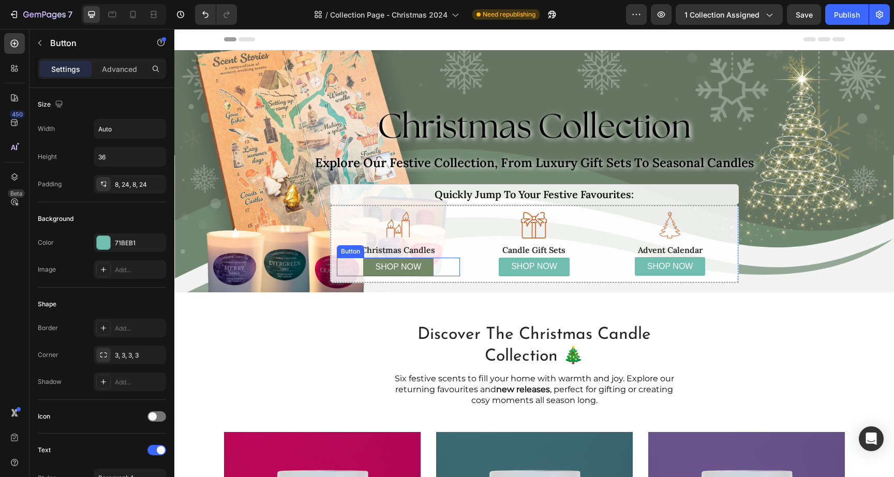
click at [427, 269] on link "SHOP NOW" at bounding box center [398, 267] width 71 height 19
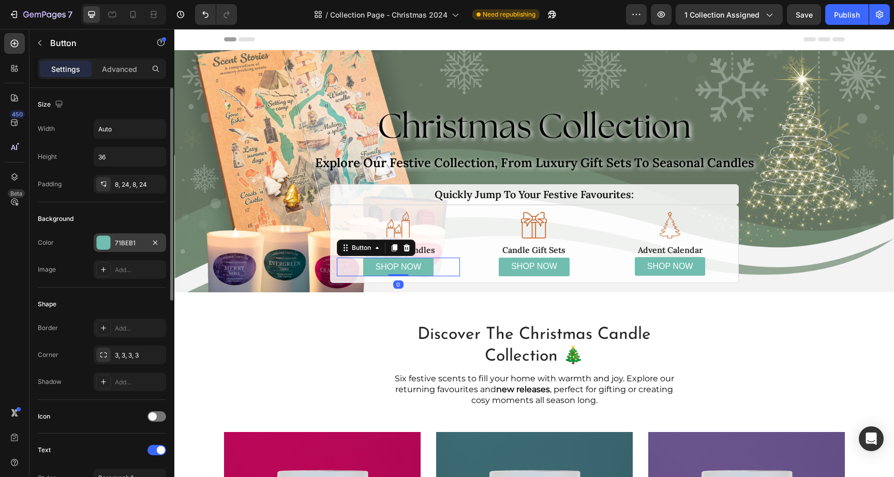
click at [109, 244] on div at bounding box center [103, 242] width 13 height 13
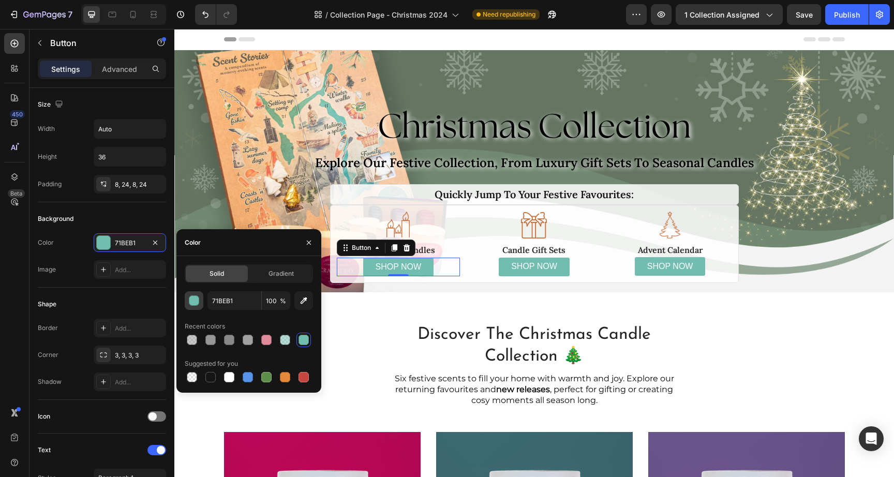
click at [192, 304] on div "button" at bounding box center [194, 301] width 10 height 10
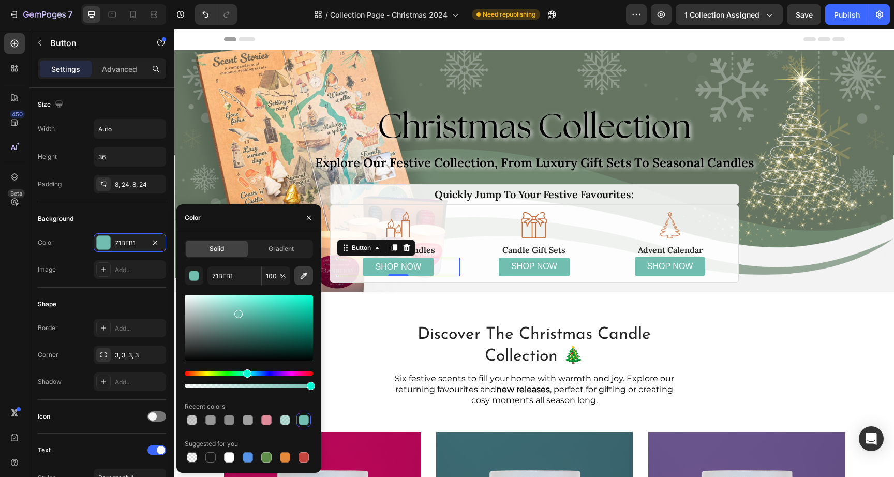
click at [306, 275] on icon "button" at bounding box center [303, 275] width 10 height 10
type input "DCB42C"
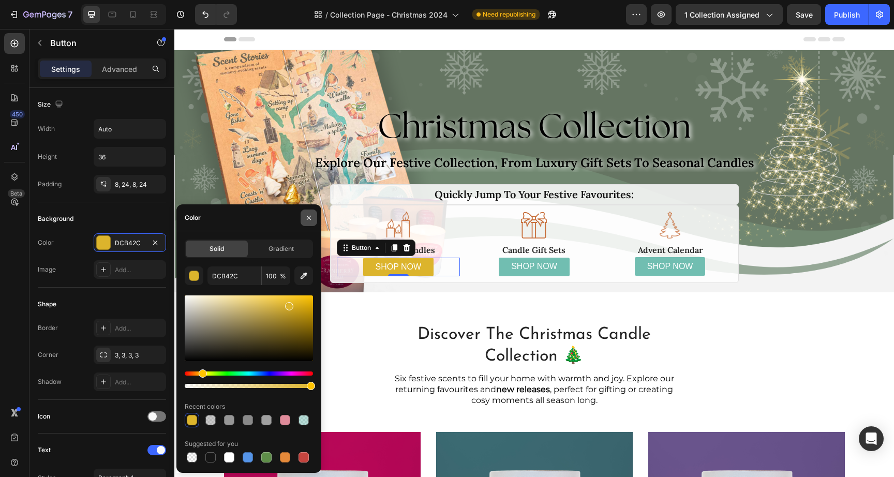
click at [307, 215] on icon "button" at bounding box center [309, 218] width 8 height 8
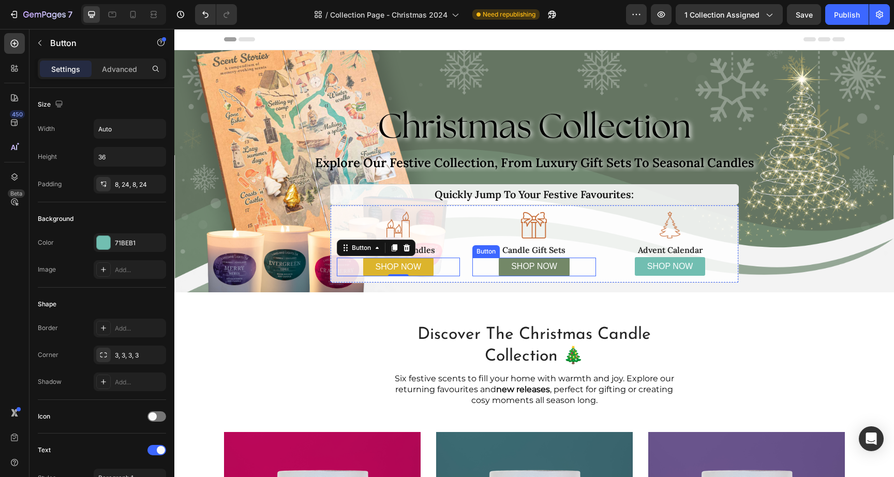
click at [499, 266] on link "SHOP NOW" at bounding box center [534, 267] width 71 height 19
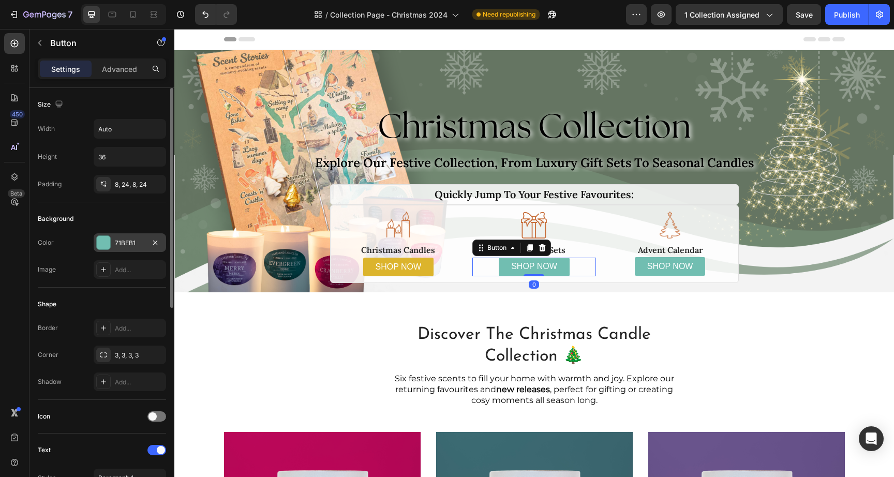
click at [103, 243] on div at bounding box center [103, 242] width 13 height 13
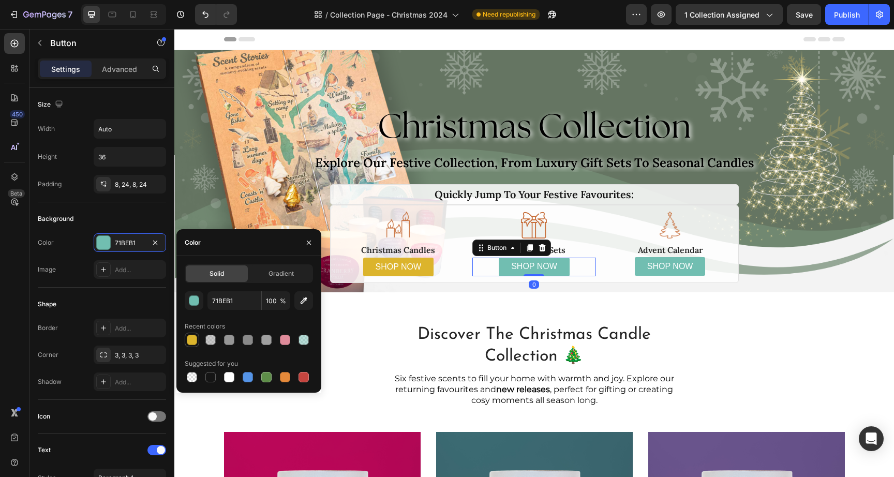
click at [195, 339] on div at bounding box center [192, 340] width 10 height 10
type input "DCB42C"
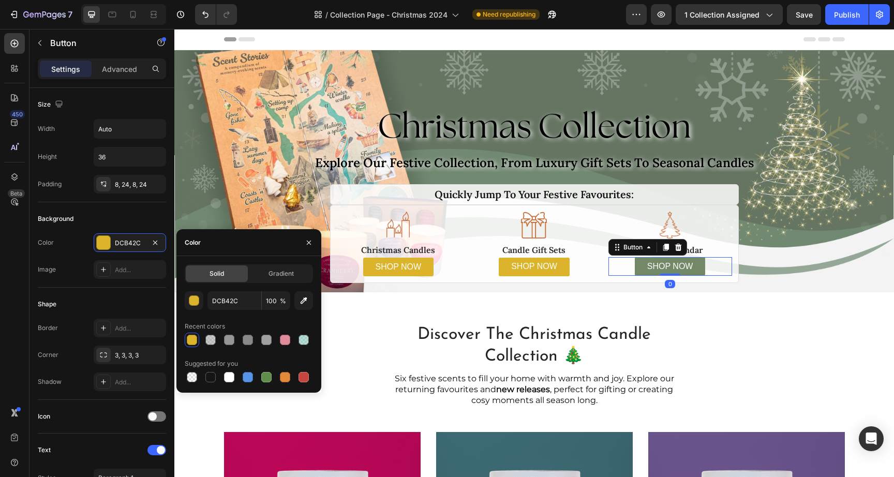
click at [642, 267] on button "SHOP NOW" at bounding box center [670, 266] width 71 height 19
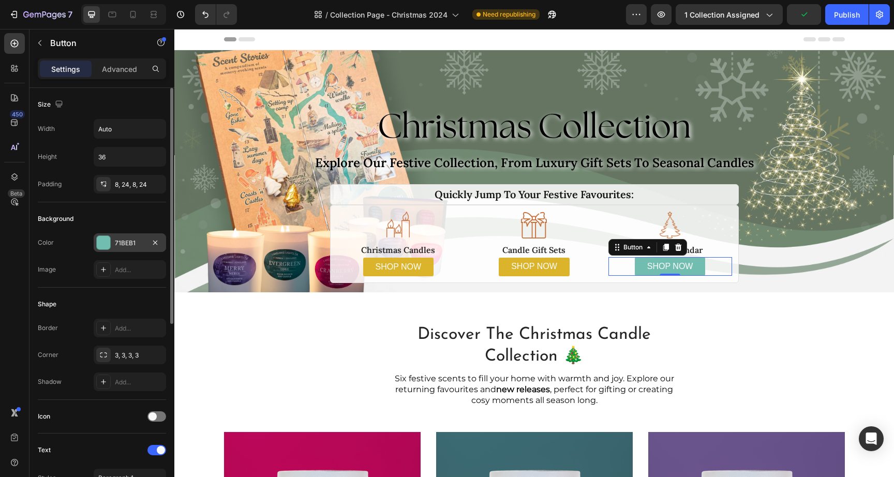
click at [101, 243] on div at bounding box center [103, 242] width 13 height 13
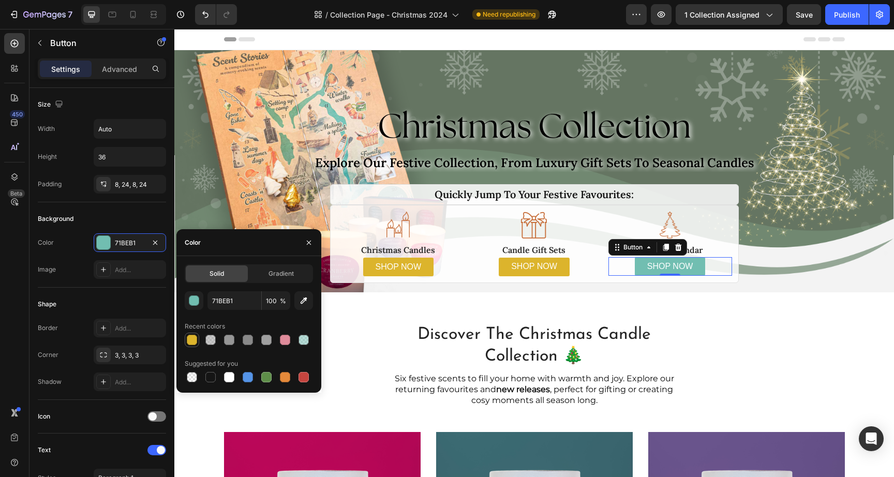
click at [190, 343] on div at bounding box center [192, 340] width 10 height 10
type input "DCB42C"
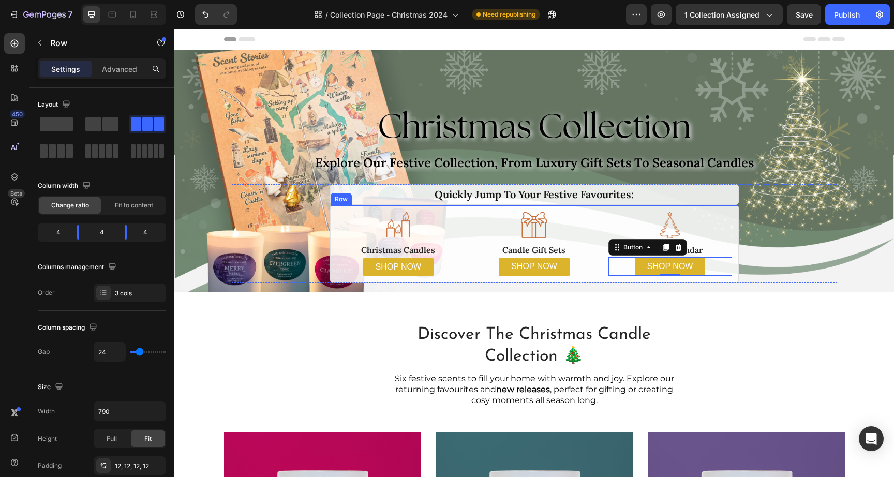
click at [449, 238] on div "Image Christmas Candles Text Block SHOP NOW Button" at bounding box center [399, 244] width 124 height 65
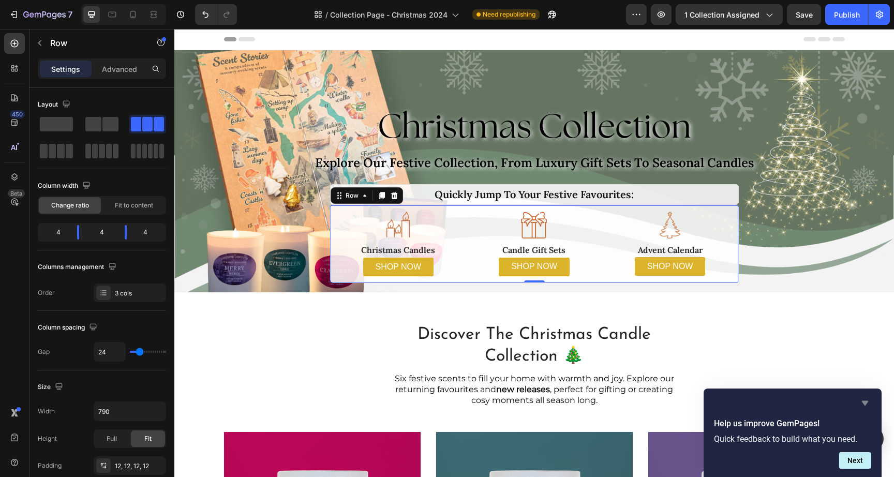
click at [863, 402] on icon "Hide survey" at bounding box center [865, 403] width 6 height 5
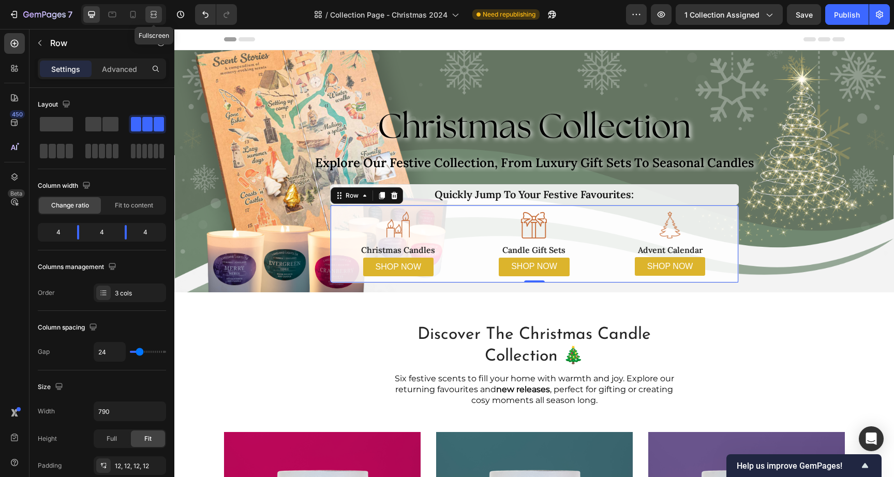
click at [159, 16] on div at bounding box center [153, 14] width 17 height 17
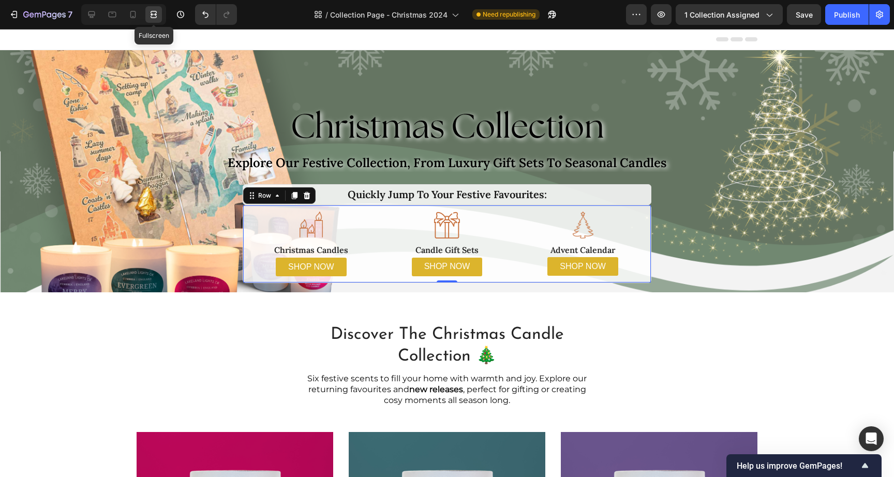
click at [159, 13] on icon at bounding box center [153, 14] width 10 height 10
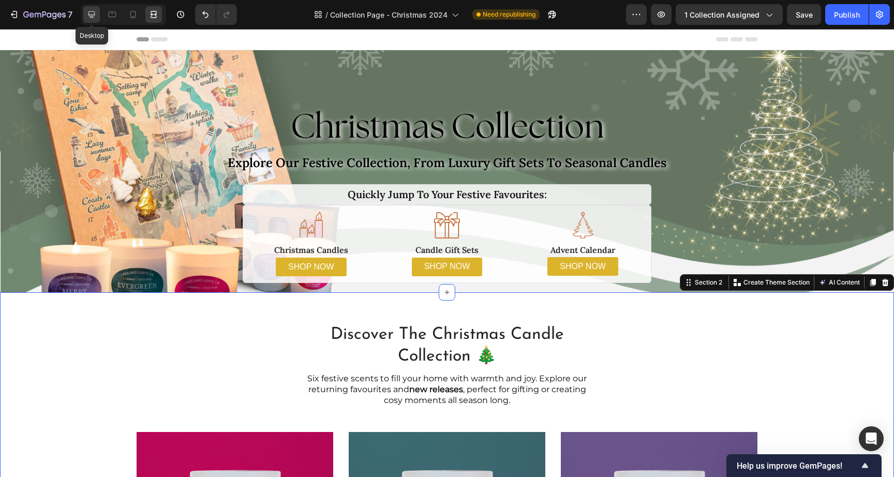
click at [99, 19] on div at bounding box center [91, 14] width 17 height 17
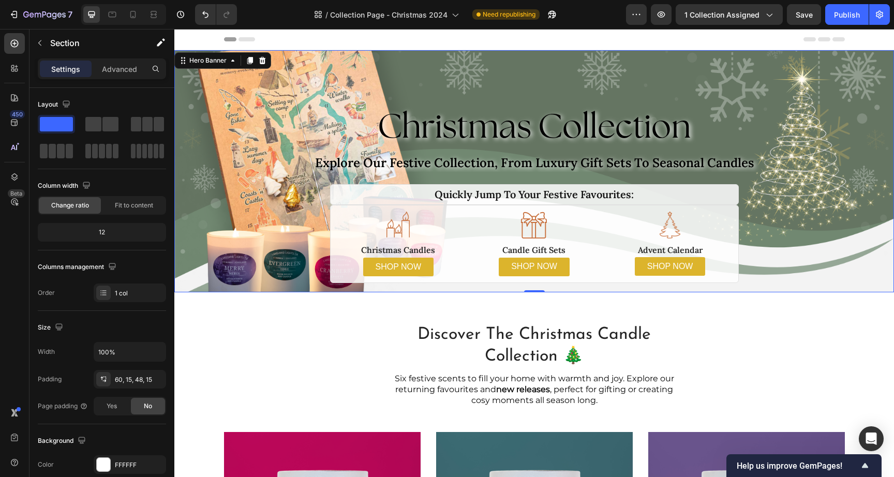
click at [207, 198] on div "Background Image" at bounding box center [533, 171] width 719 height 242
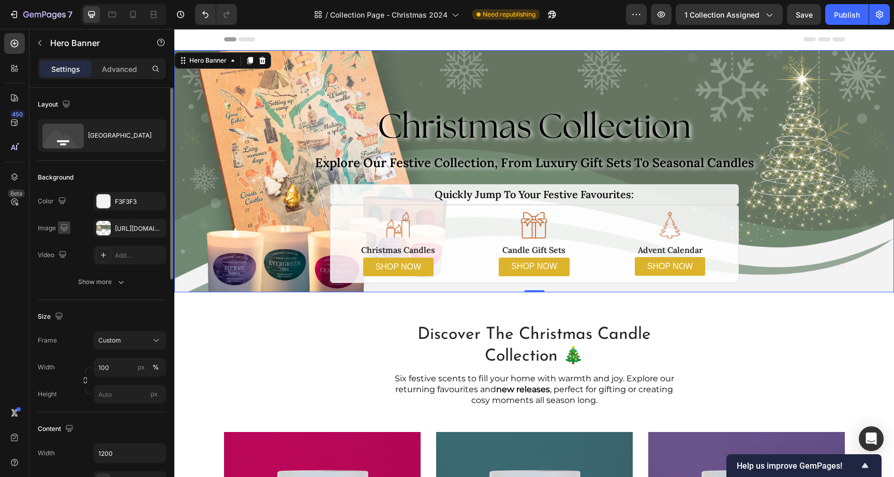
click at [61, 229] on icon "button" at bounding box center [64, 227] width 10 height 10
click at [71, 256] on button "button" at bounding box center [66, 262] width 17 height 17
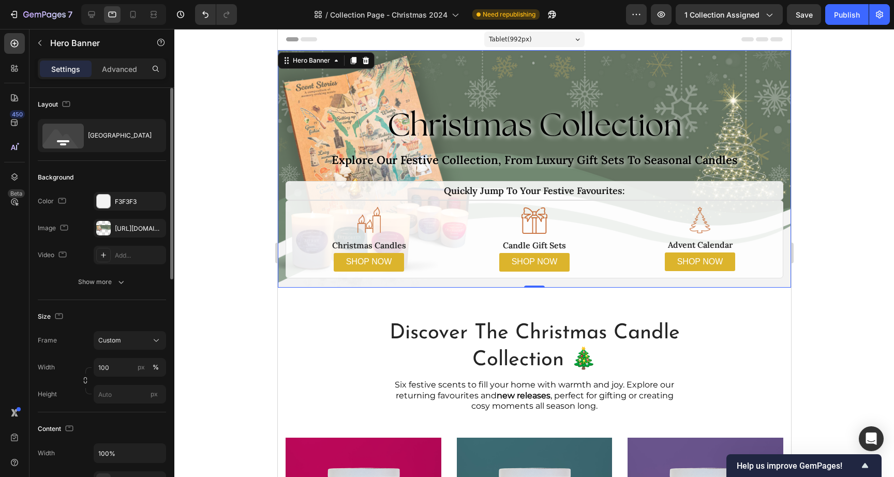
click at [55, 227] on div "Image" at bounding box center [54, 228] width 33 height 14
click at [61, 228] on icon "button" at bounding box center [64, 227] width 10 height 10
click at [70, 243] on icon "button" at bounding box center [66, 244] width 10 height 10
type input "1200"
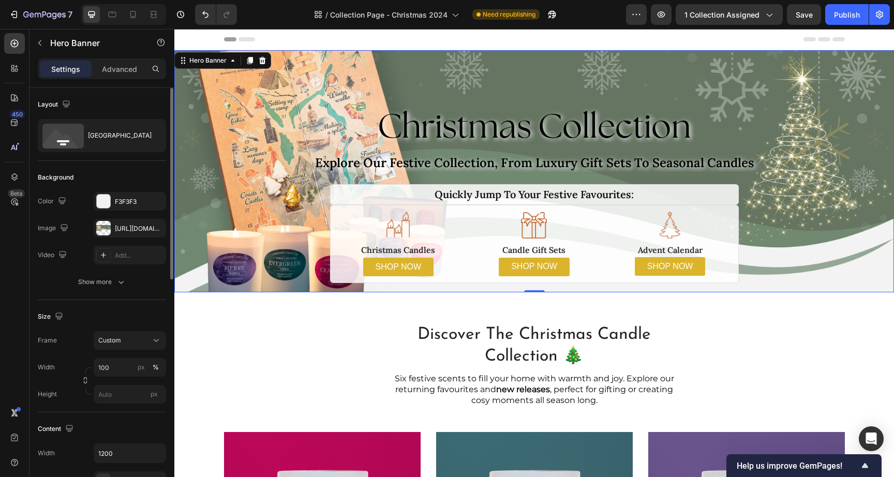
click at [42, 233] on div "Image" at bounding box center [54, 228] width 33 height 14
